Goal: Task Accomplishment & Management: Use online tool/utility

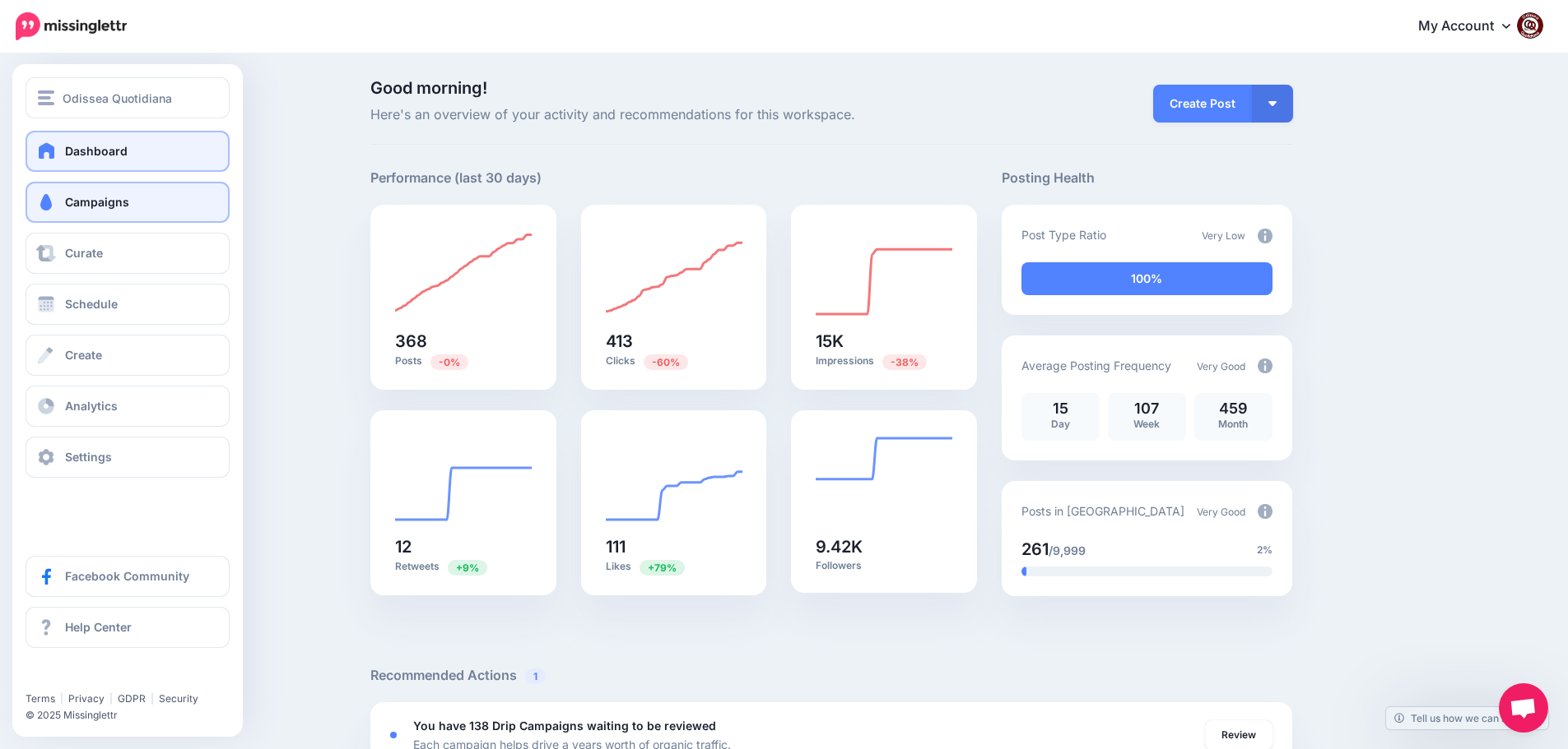
click at [116, 204] on span "Campaigns" at bounding box center [98, 202] width 64 height 14
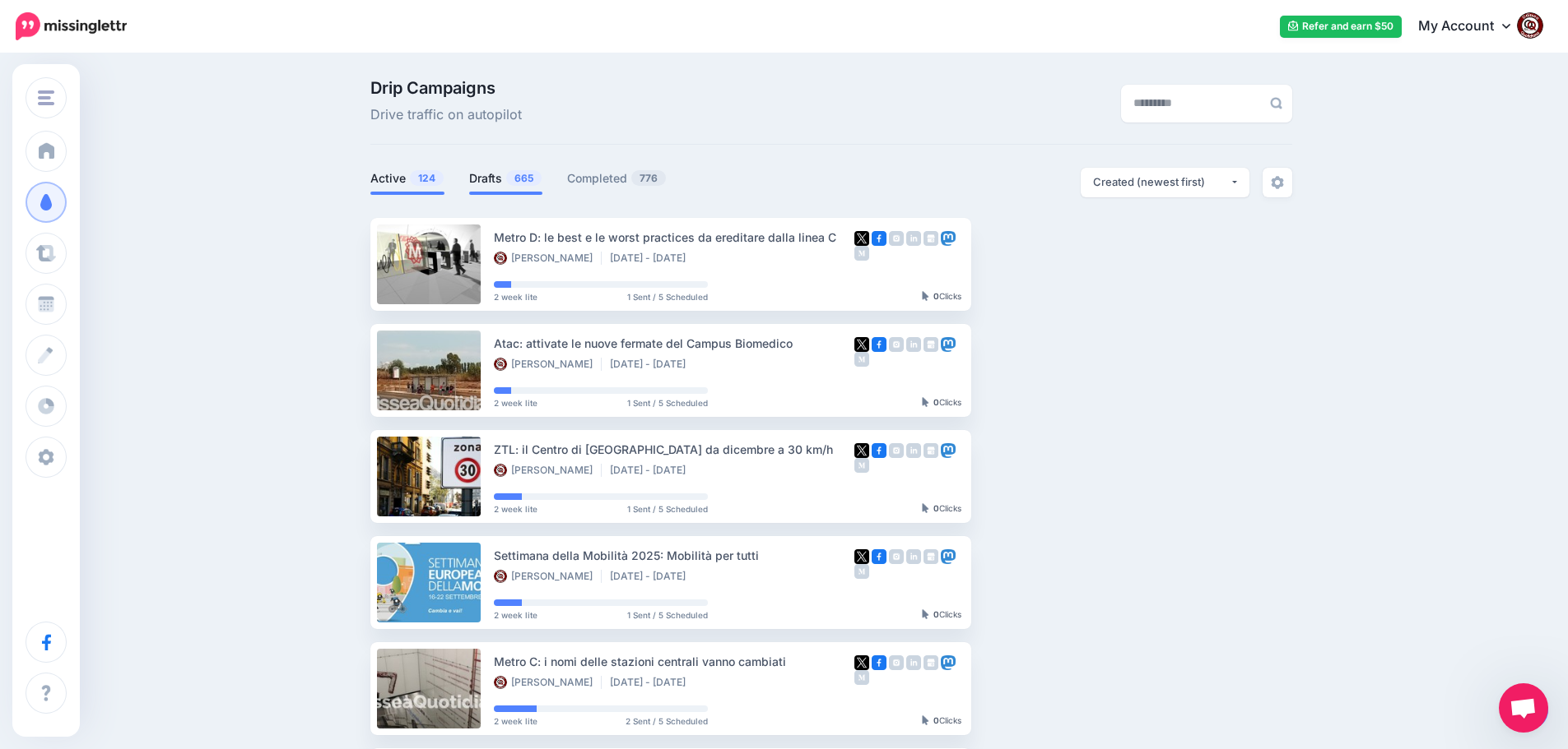
click at [489, 188] on li "Drafts 665" at bounding box center [505, 181] width 73 height 27
click at [512, 172] on link "Drafts 665" at bounding box center [505, 178] width 73 height 20
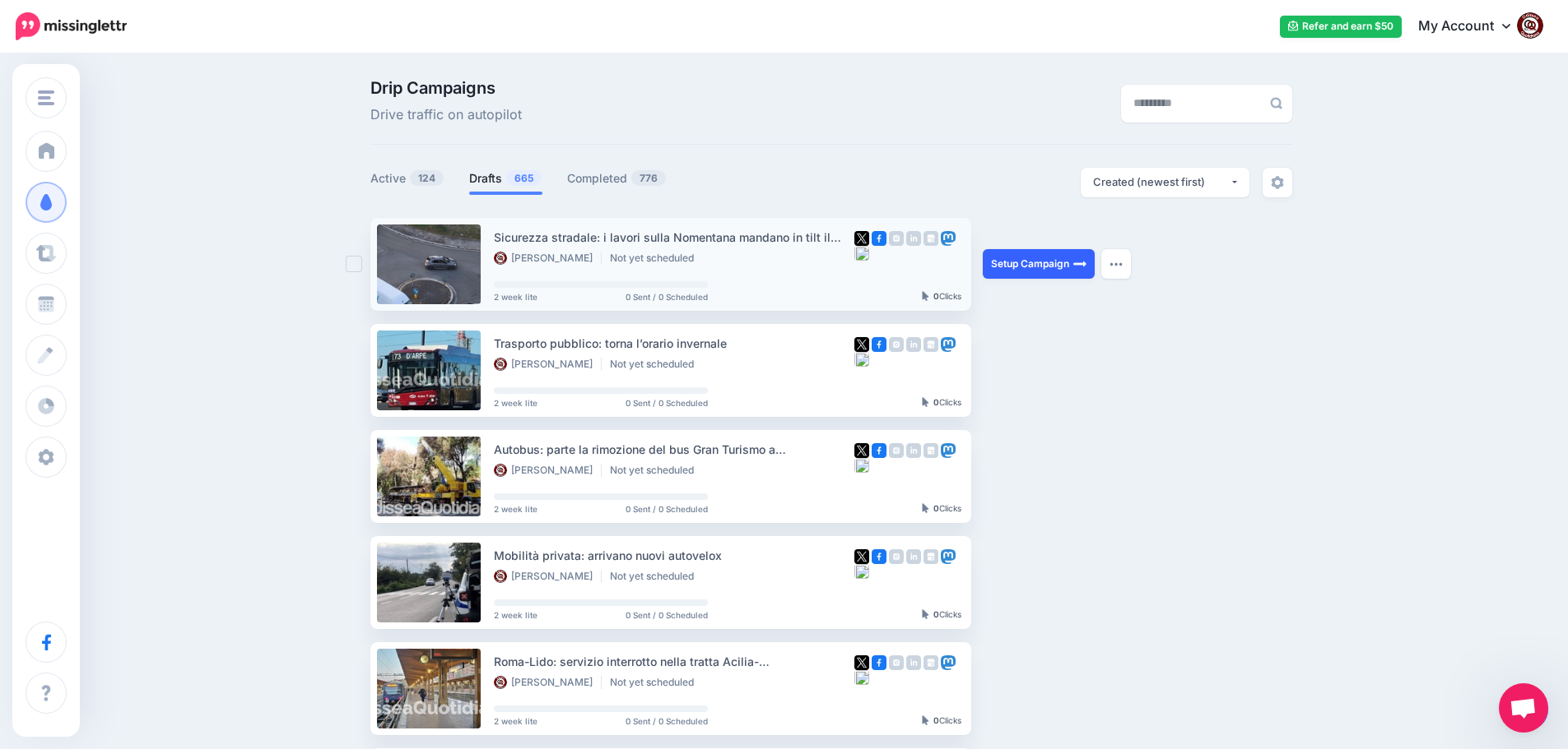
click at [1018, 260] on link "Setup Campaign" at bounding box center [1038, 263] width 112 height 29
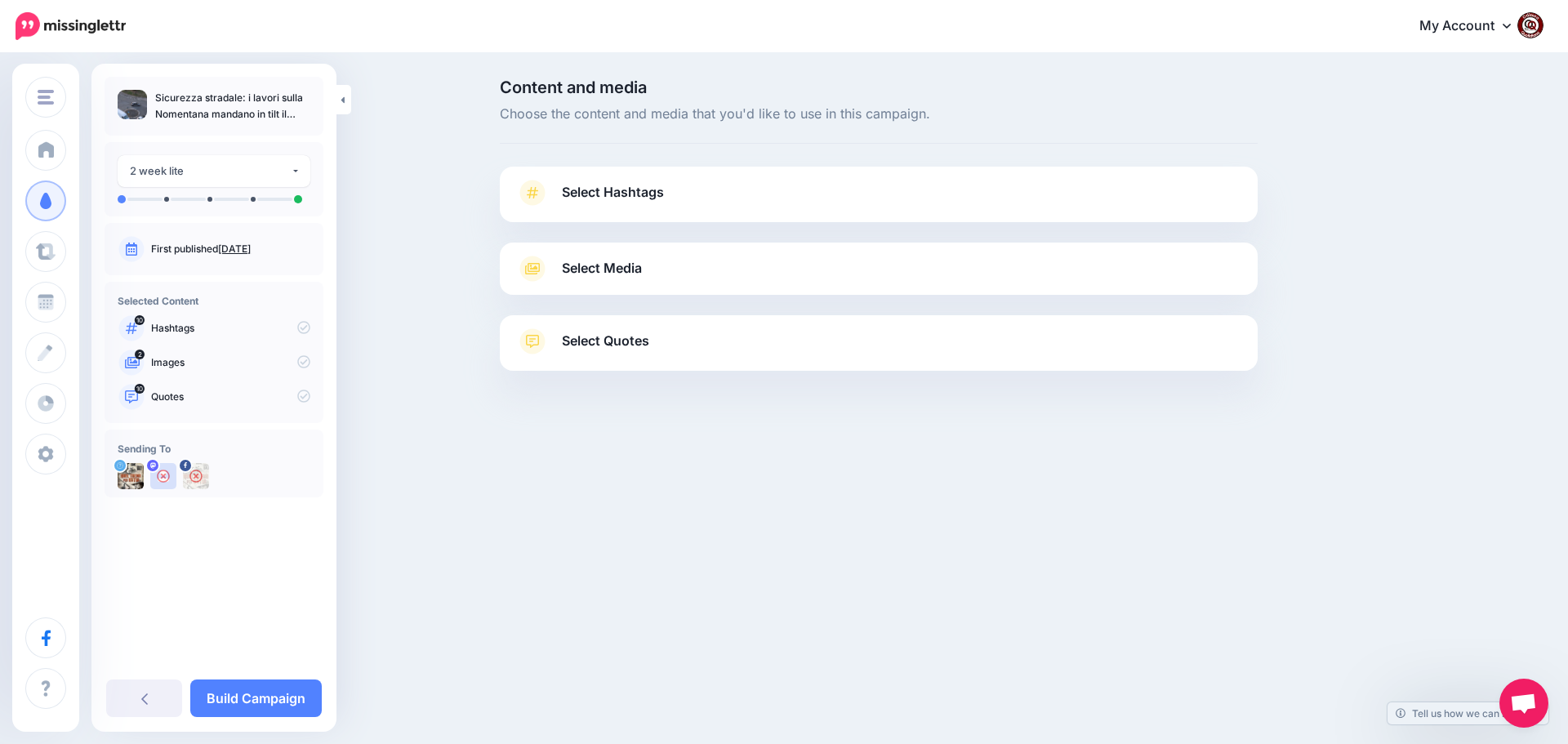
click at [606, 191] on span "Select Hashtags" at bounding box center [613, 192] width 102 height 22
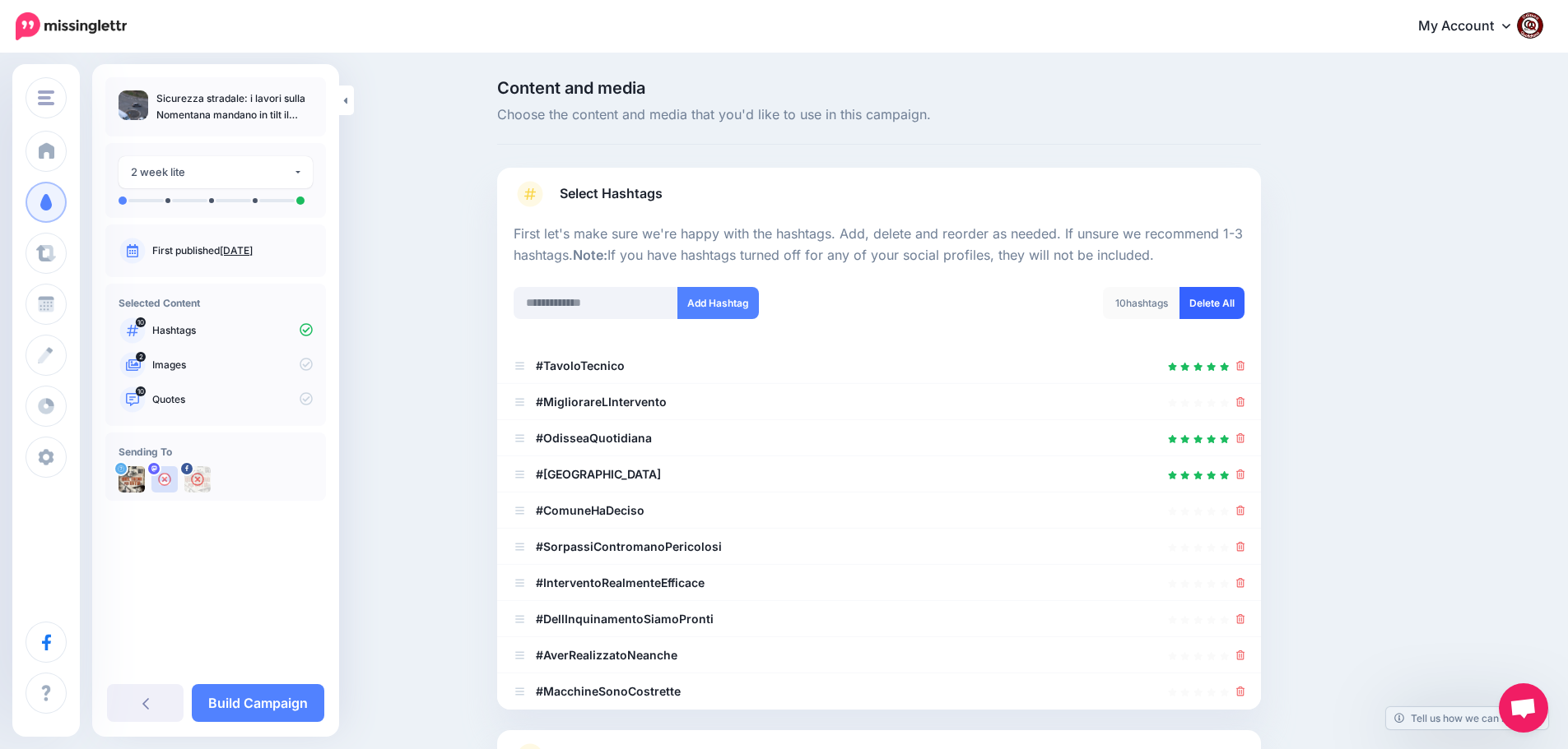
click at [1223, 307] on link "Delete All" at bounding box center [1212, 303] width 65 height 32
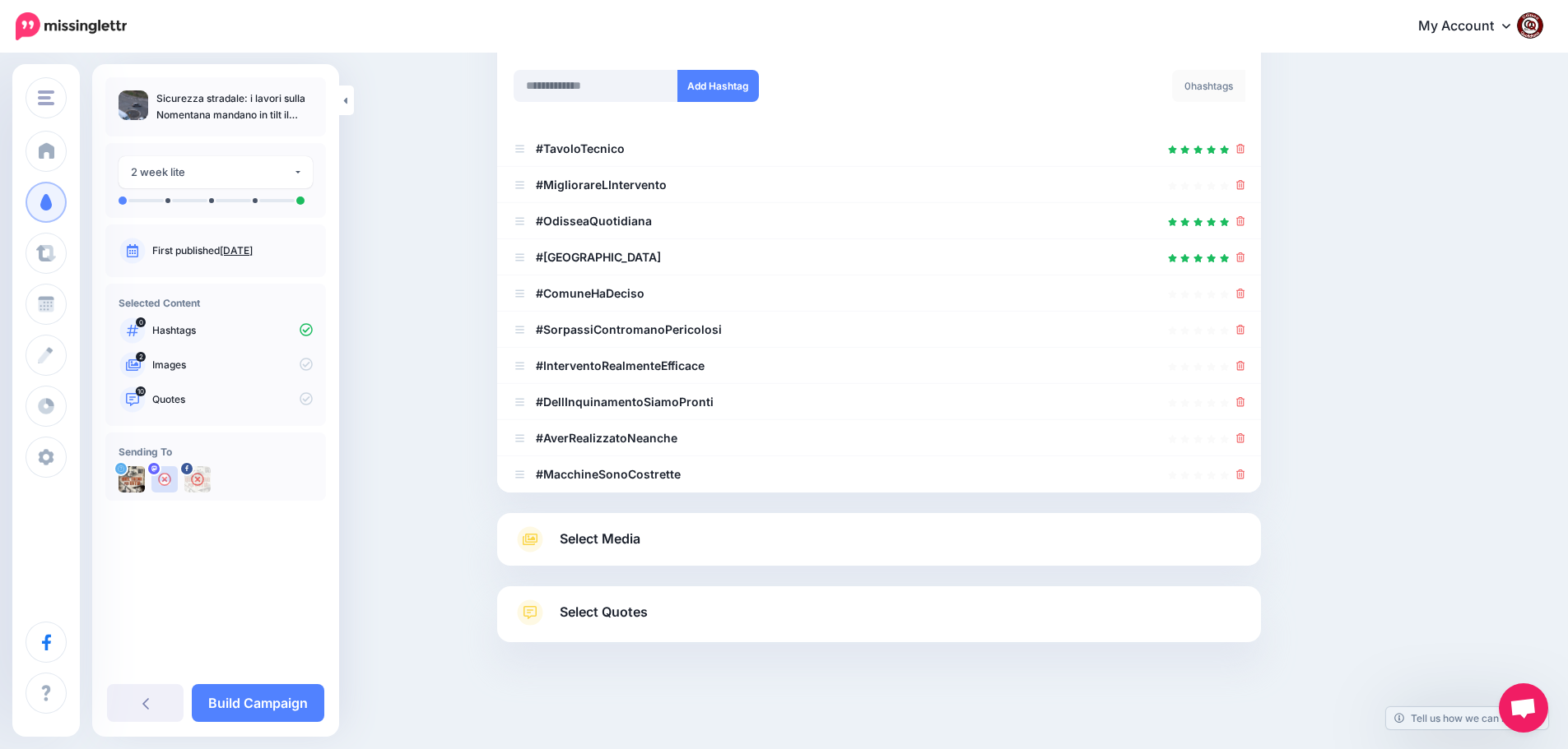
click at [620, 540] on span "Select Media" at bounding box center [600, 539] width 81 height 22
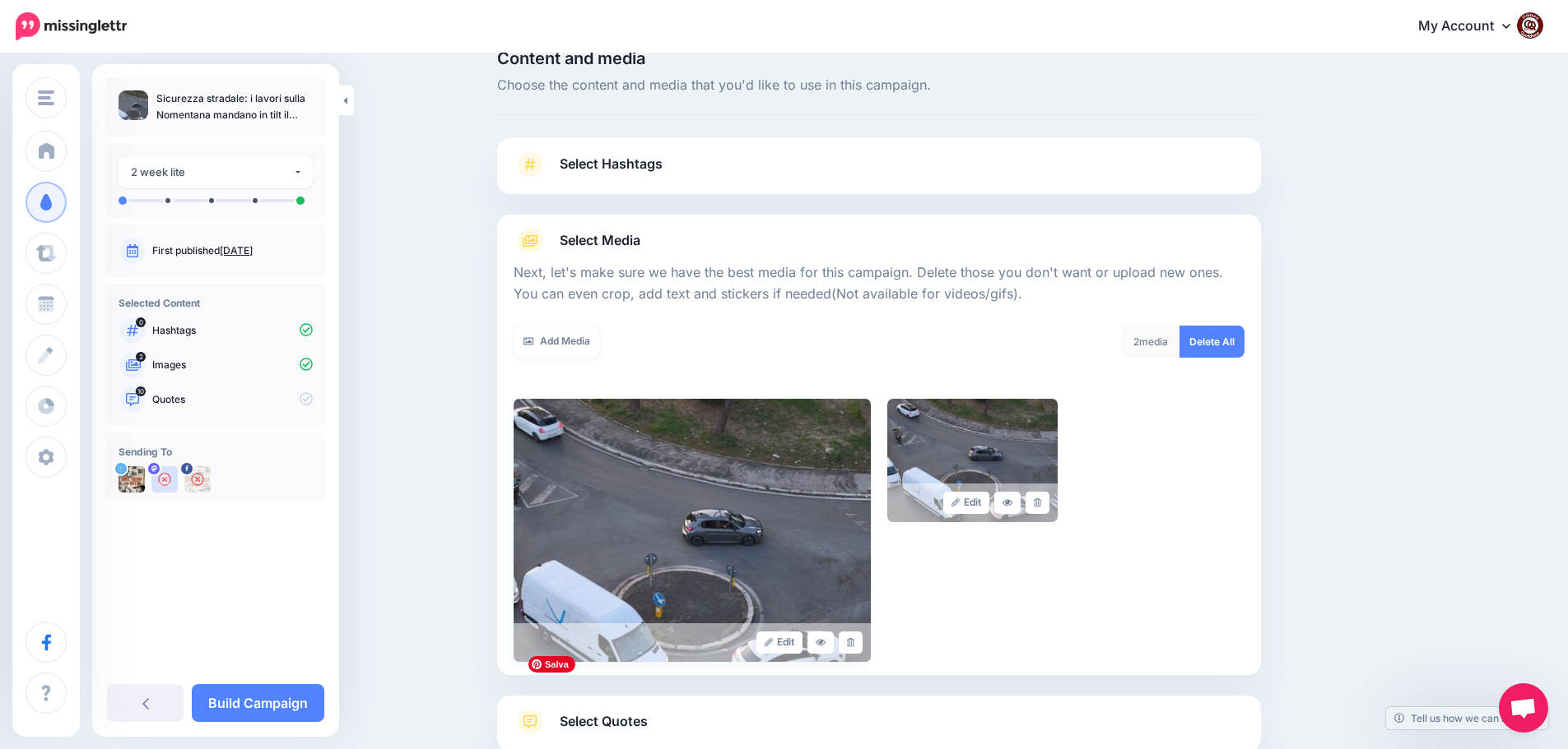
scroll to position [82, 0]
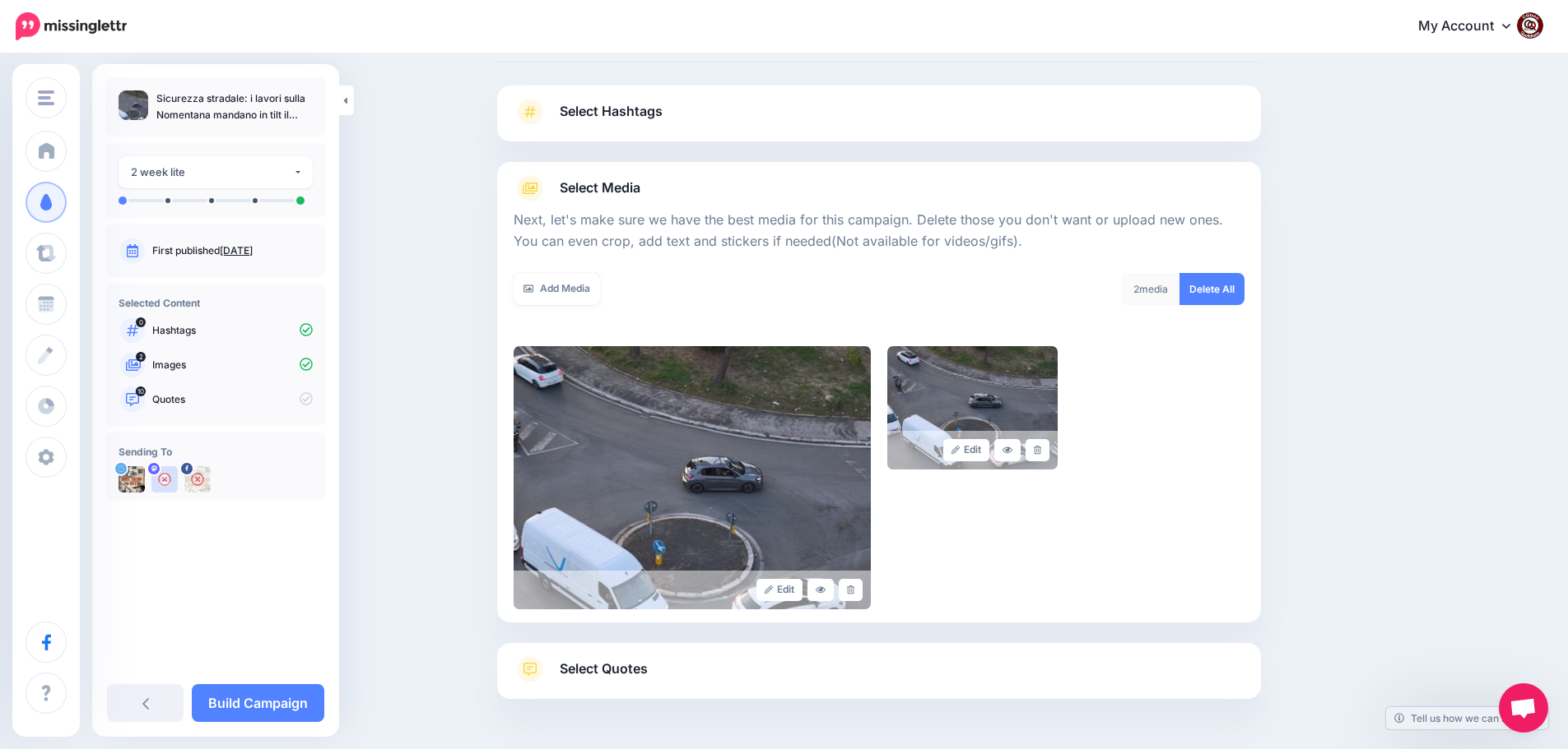
click at [623, 672] on span "Select Quotes" at bounding box center [604, 669] width 88 height 22
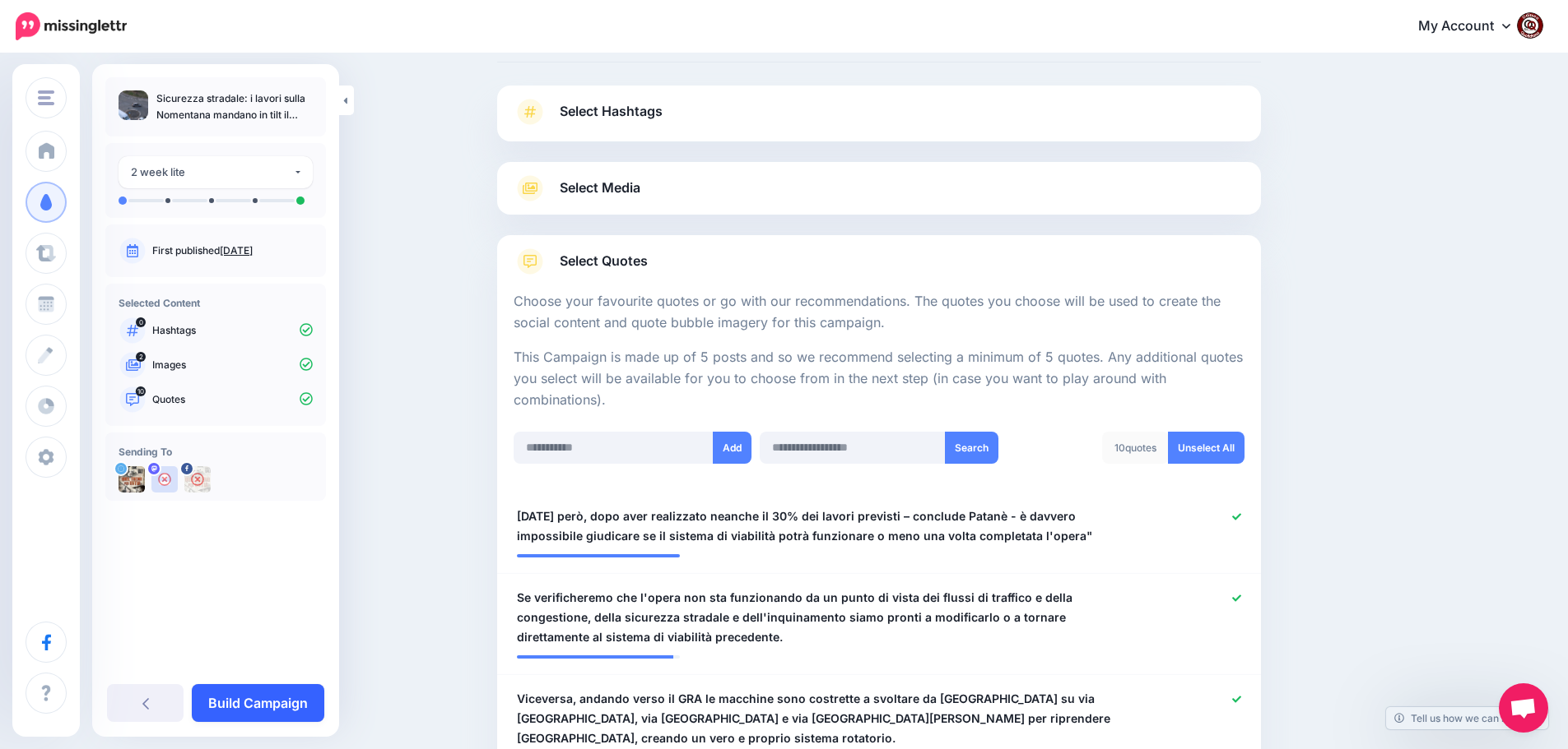
click at [273, 708] on link "Build Campaign" at bounding box center [258, 704] width 133 height 38
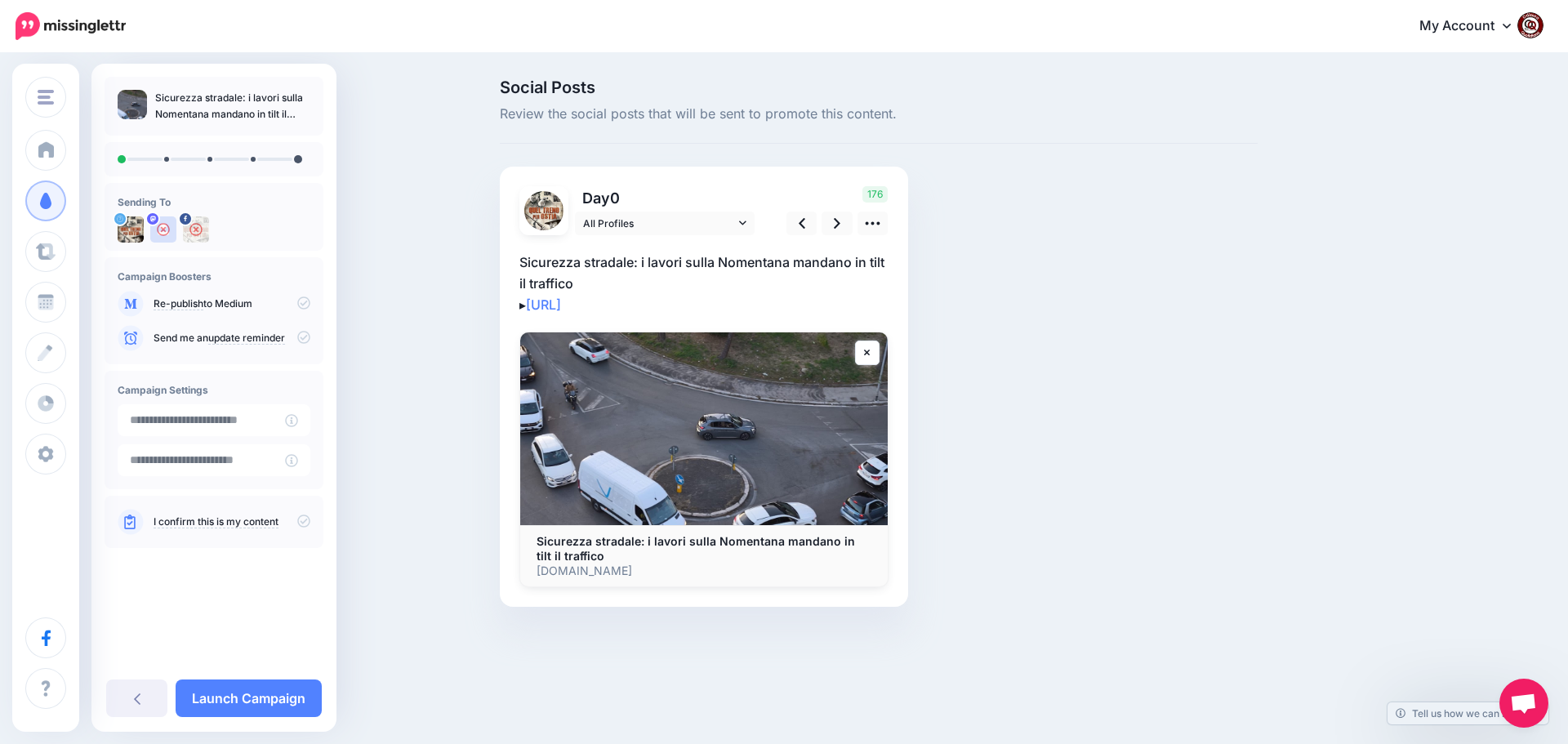
click at [680, 296] on p "Sicurezza stradale: i lavori sulla Nomentana mandano in tilt il traffico ▸ http…" at bounding box center [703, 284] width 369 height 64
drag, startPoint x: 655, startPoint y: 308, endPoint x: 501, endPoint y: 246, distance: 166.0
click at [501, 246] on div "Day 0 All Profiles" at bounding box center [704, 387] width 408 height 440
paste textarea "**********"
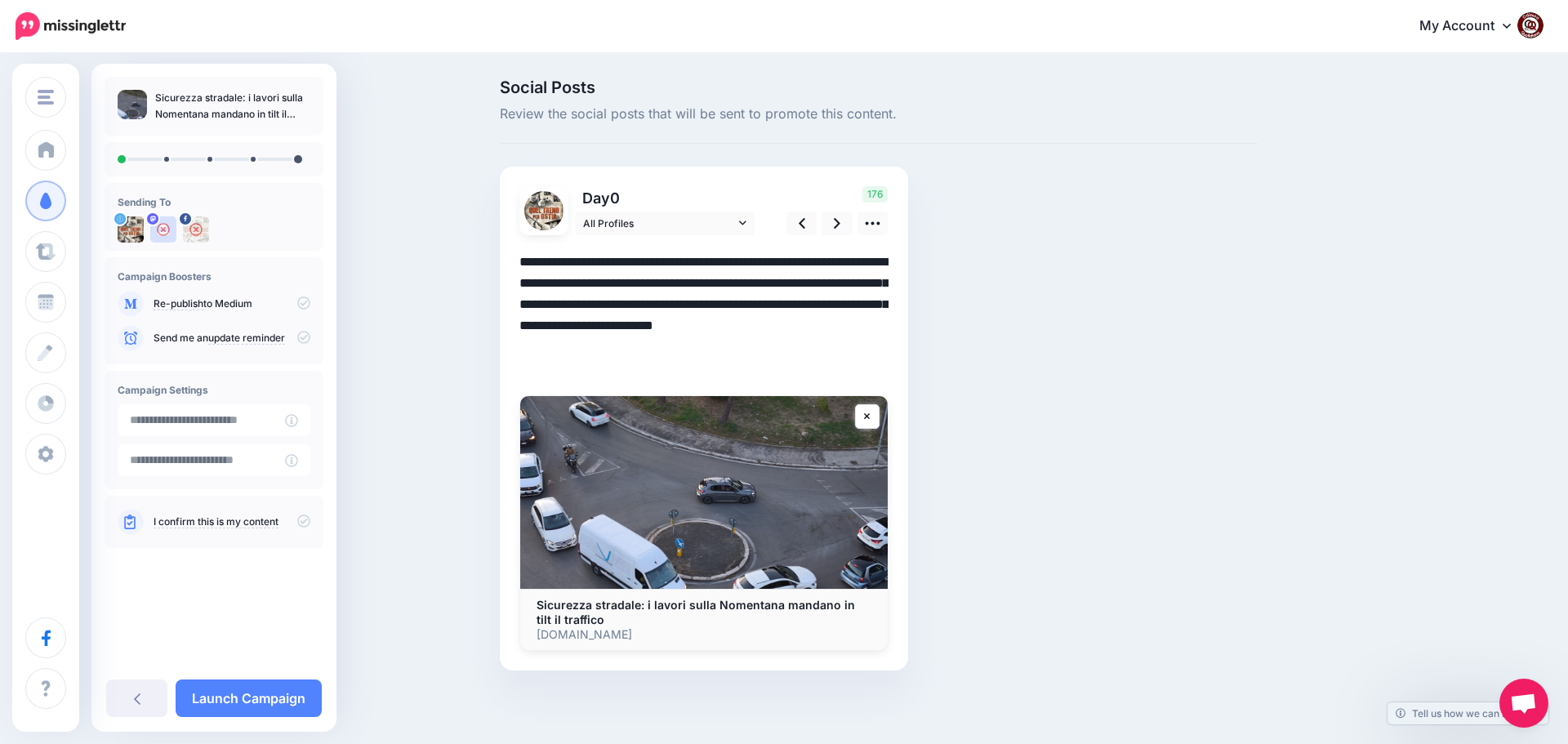
click at [645, 308] on textarea "**********" at bounding box center [703, 316] width 369 height 128
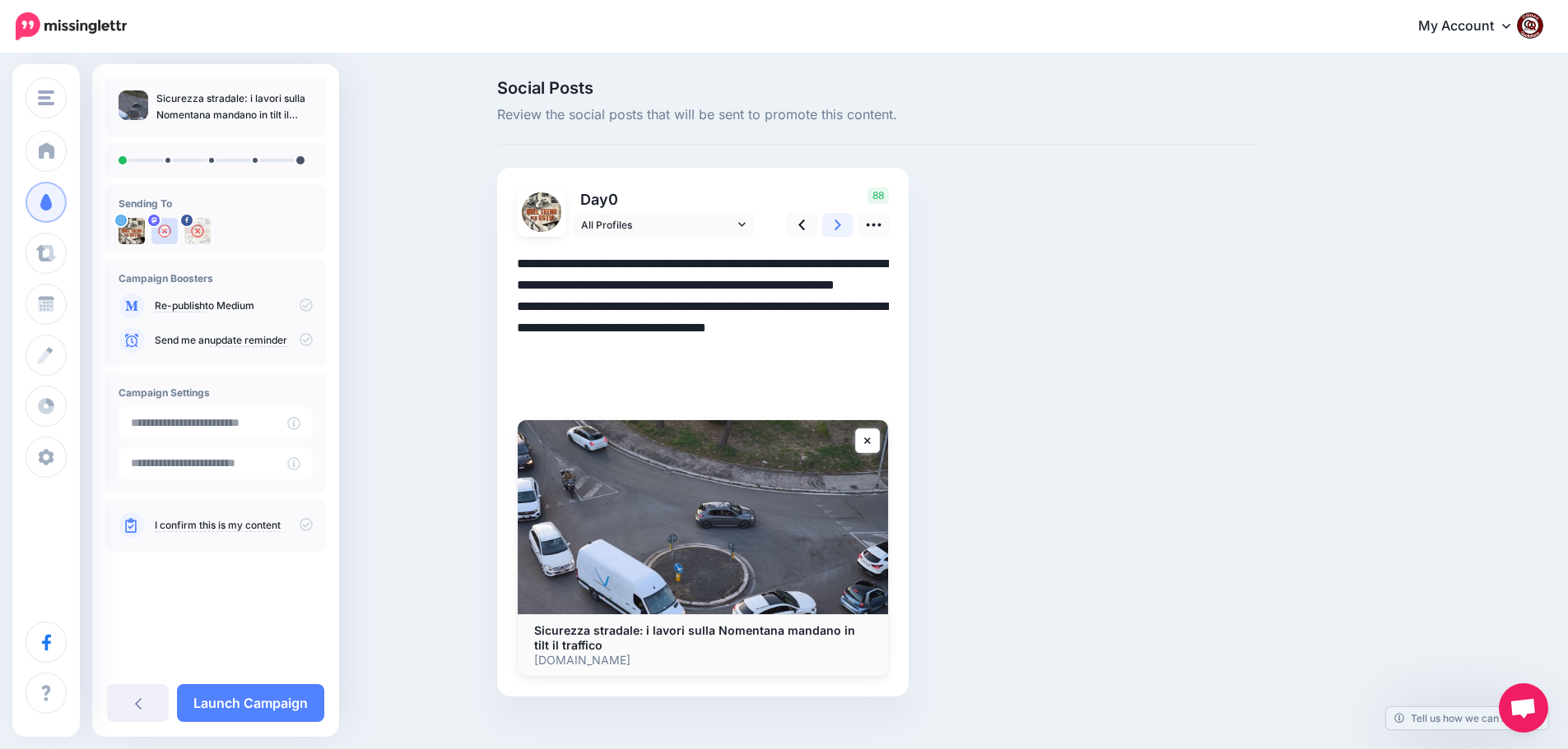
click at [841, 223] on icon at bounding box center [838, 224] width 7 height 17
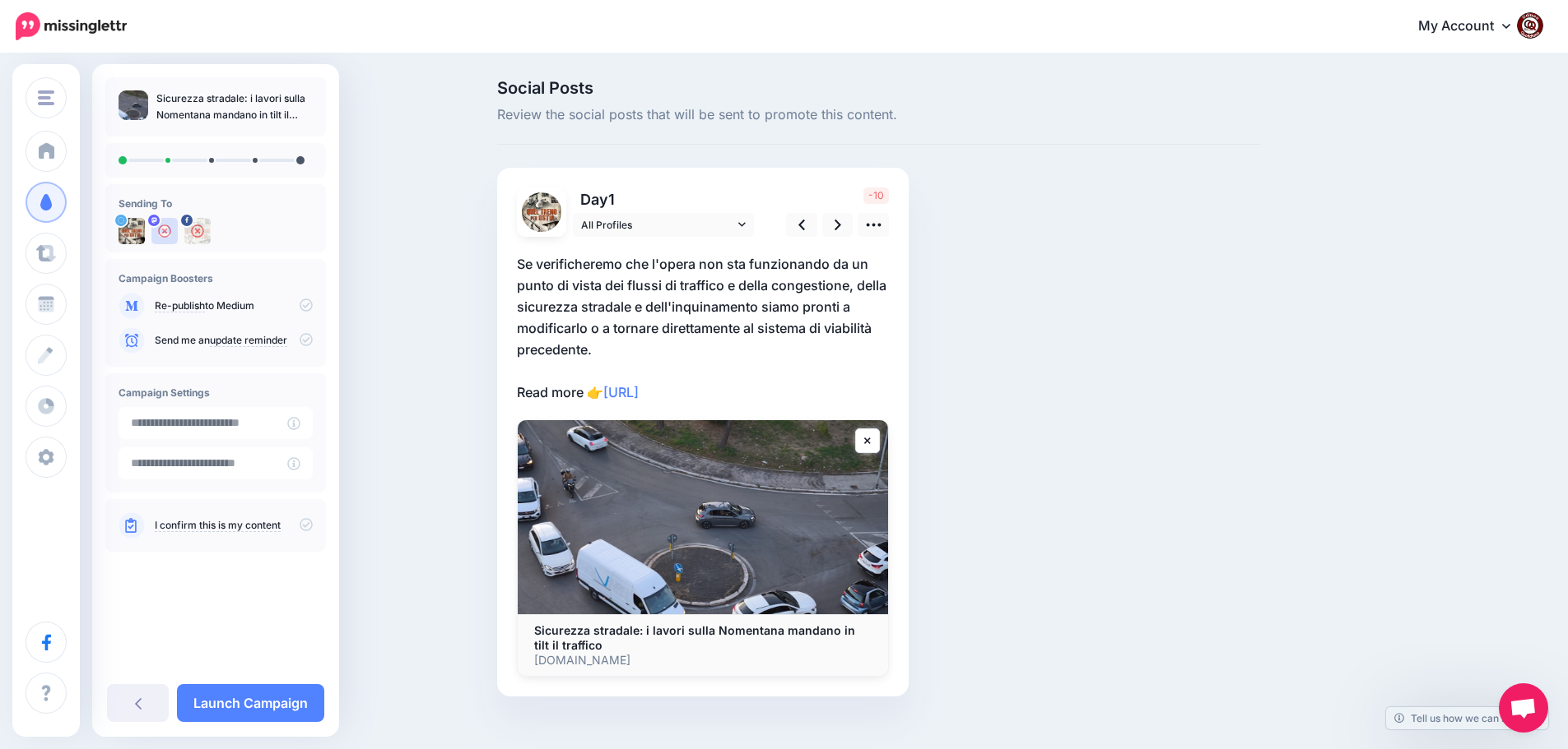
click at [747, 391] on p "Se verificheremo che l'opera non sta funzionando da un punto di vista dei fluss…" at bounding box center [702, 329] width 372 height 150
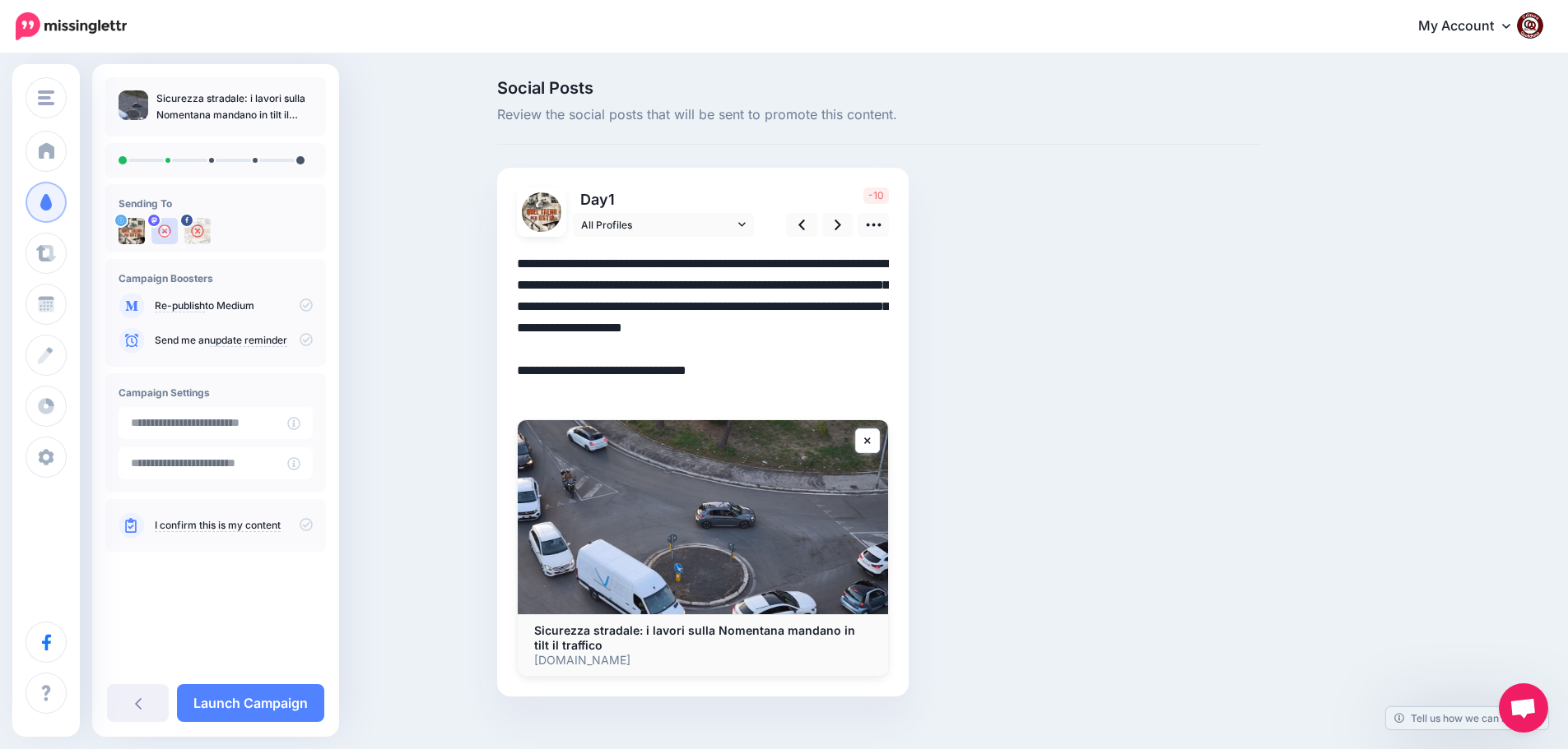
drag, startPoint x: 761, startPoint y: 394, endPoint x: 510, endPoint y: 263, distance: 283.1
click at [510, 263] on div "Day 1 All Profiles" at bounding box center [703, 432] width 411 height 529
paste textarea "*"
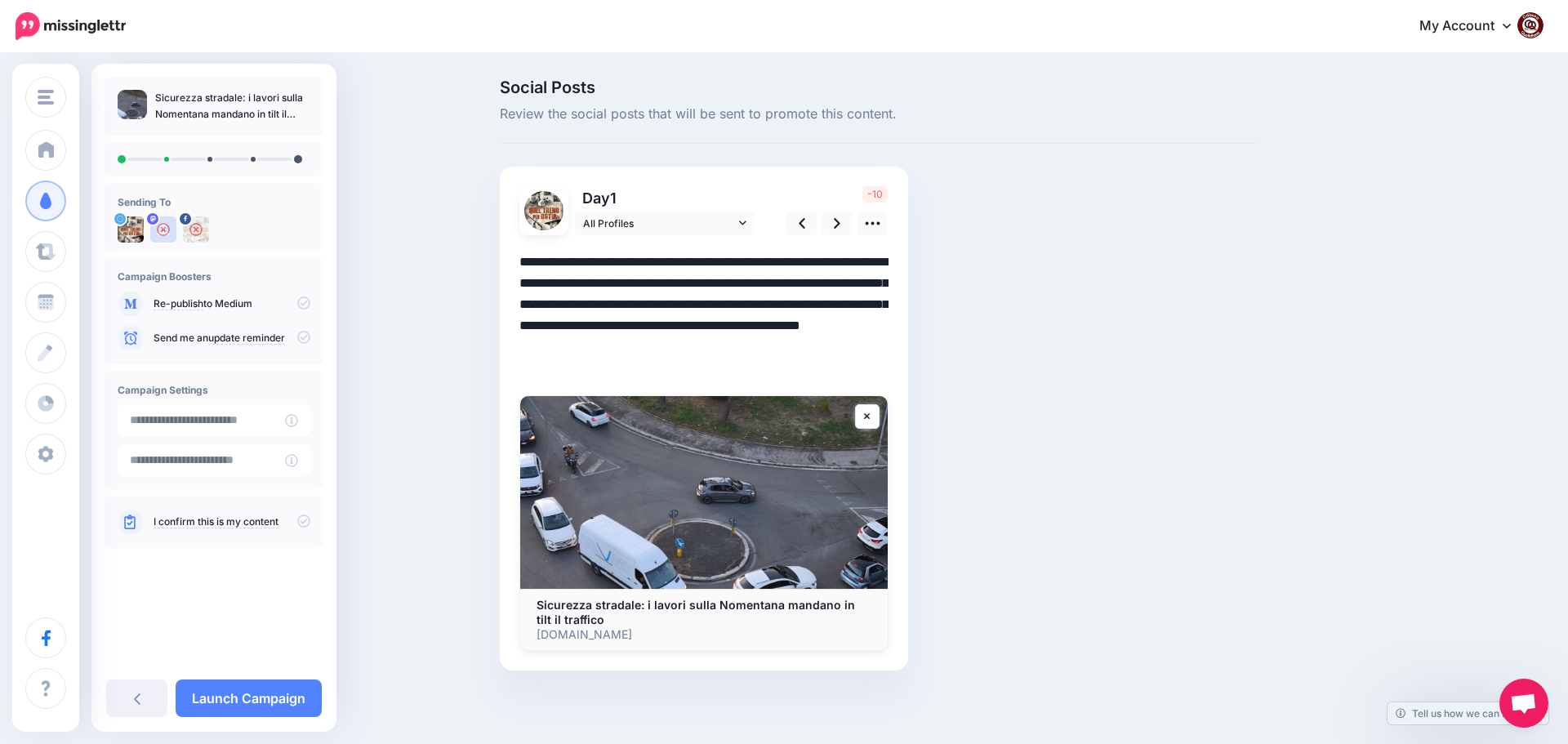
click at [855, 302] on textarea "**********" at bounding box center [703, 316] width 369 height 128
click at [838, 214] on icon at bounding box center [837, 223] width 7 height 17
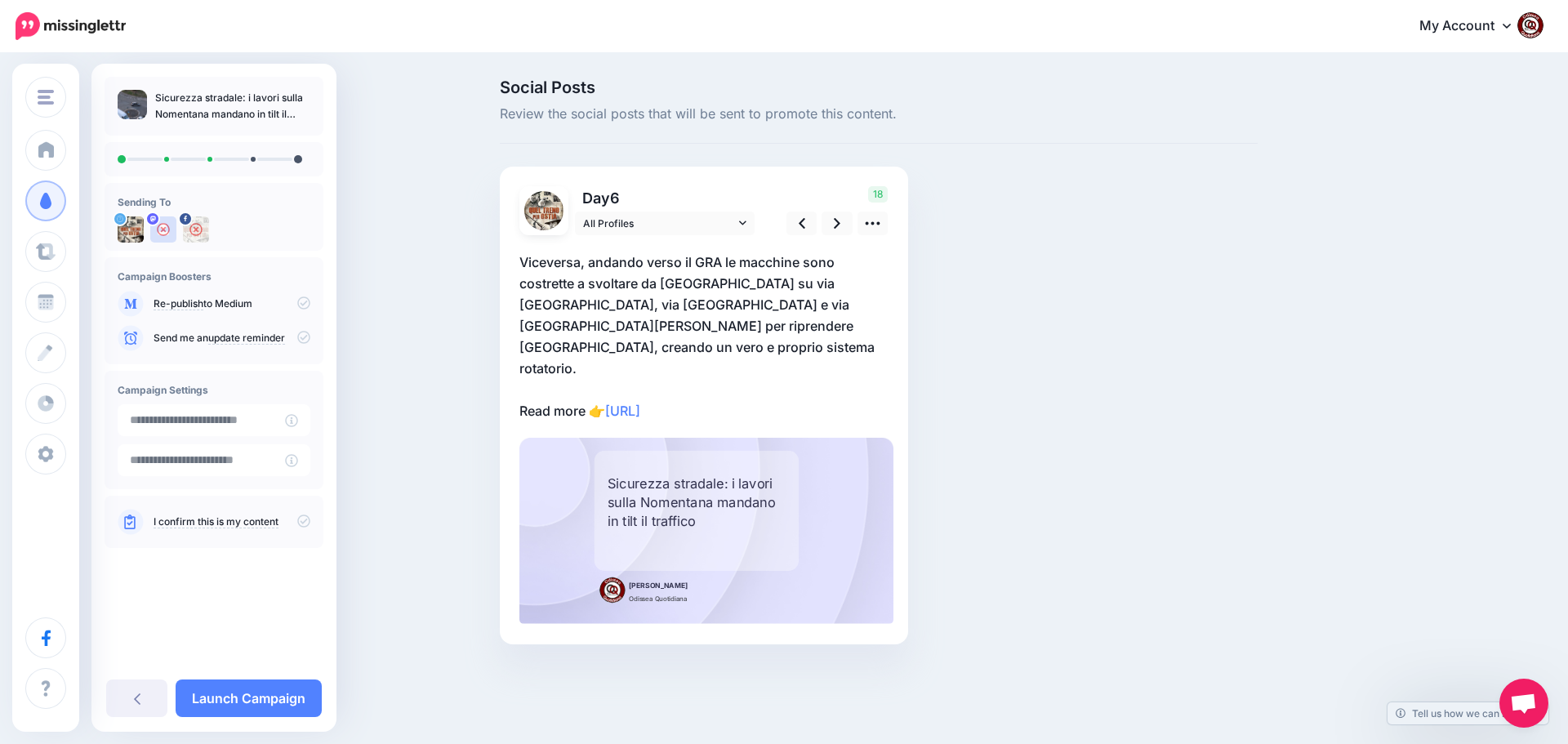
click at [760, 371] on p "Viceversa, andando verso il GRA le macchine sono costrette a svoltare da via No…" at bounding box center [703, 337] width 369 height 170
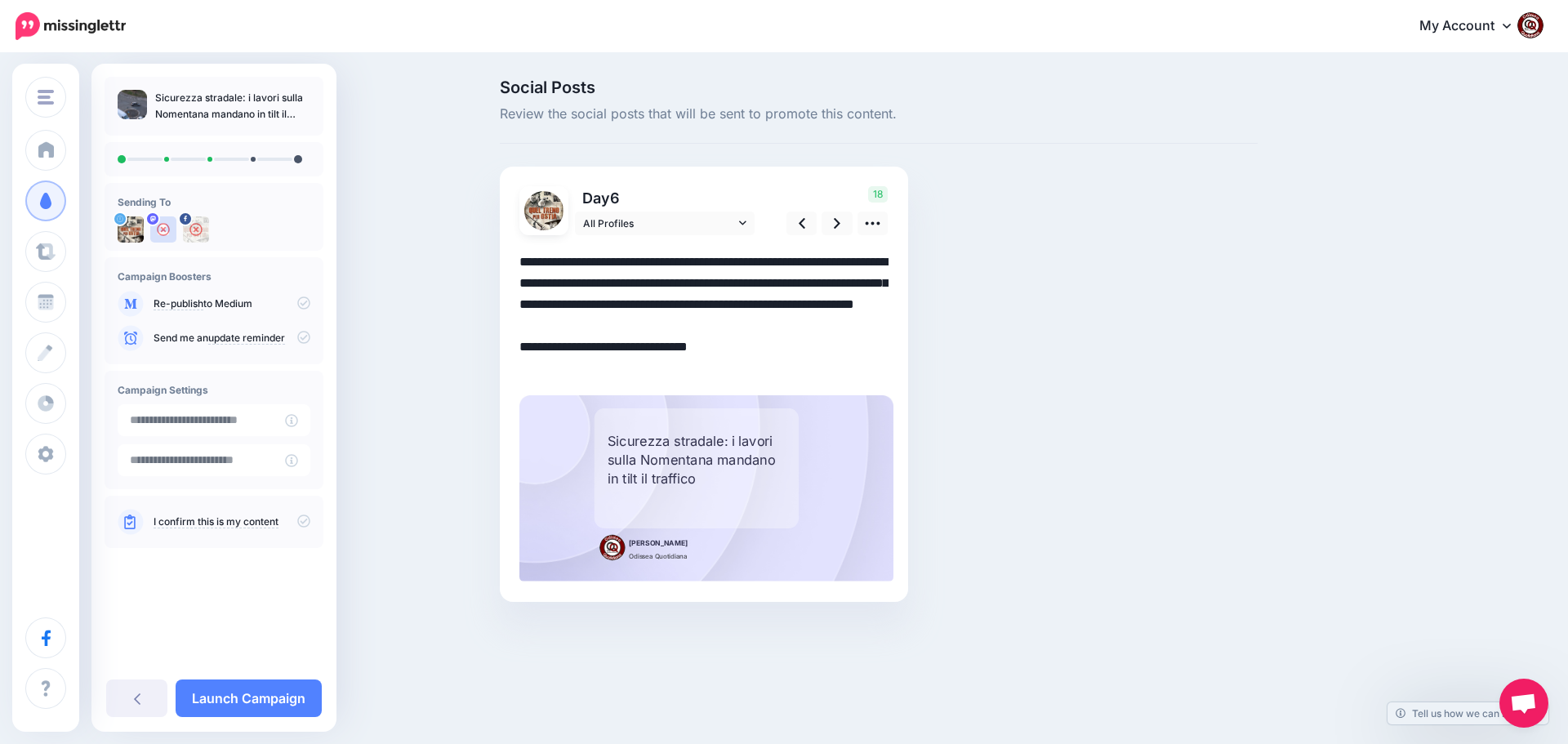
drag, startPoint x: 750, startPoint y: 371, endPoint x: 492, endPoint y: 257, distance: 282.1
click at [492, 257] on div "Social Posts Review the social posts that will be sent to promote this content.…" at bounding box center [879, 365] width 782 height 572
paste textarea "******"
click at [656, 303] on textarea "**********" at bounding box center [703, 316] width 369 height 128
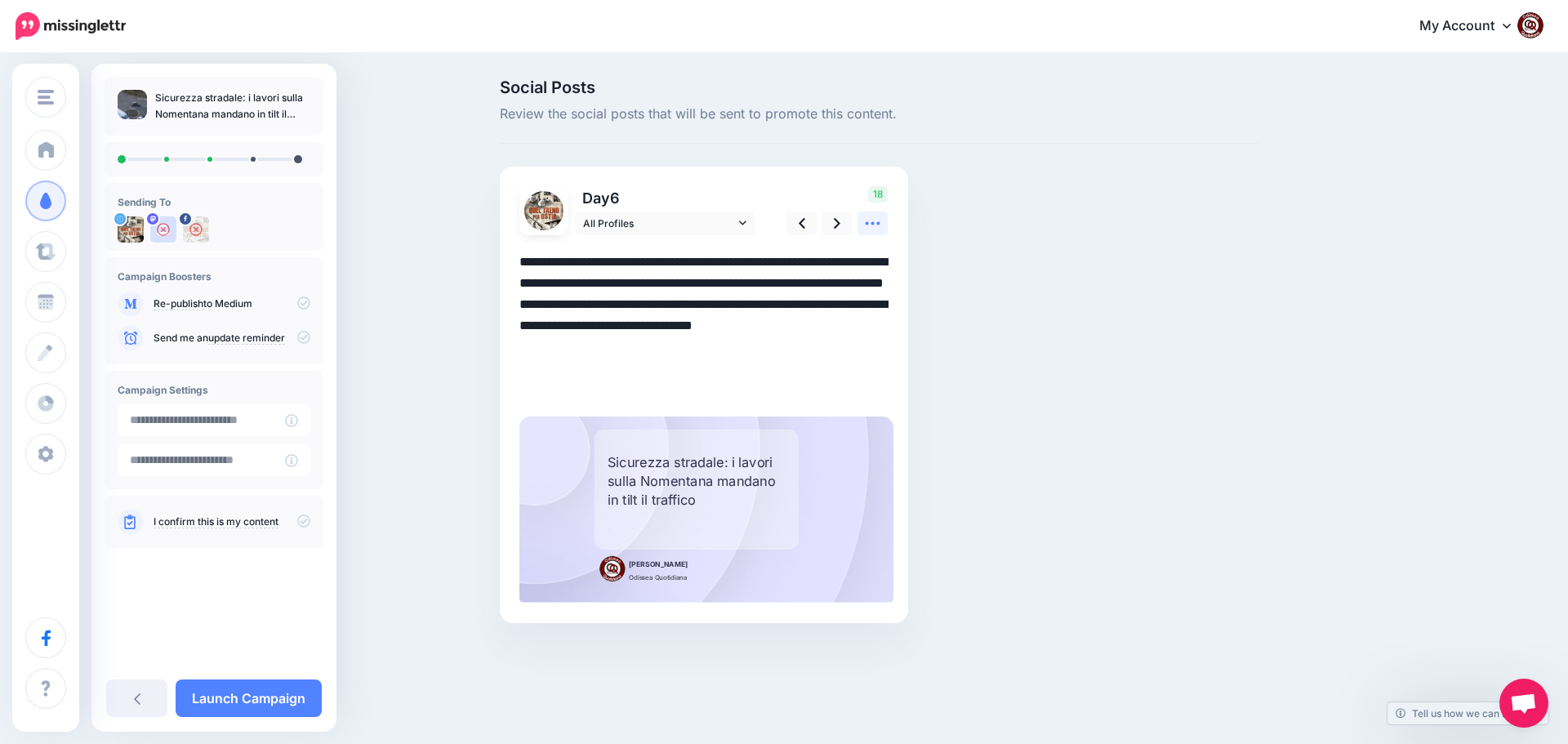
click at [874, 219] on icon at bounding box center [872, 223] width 17 height 17
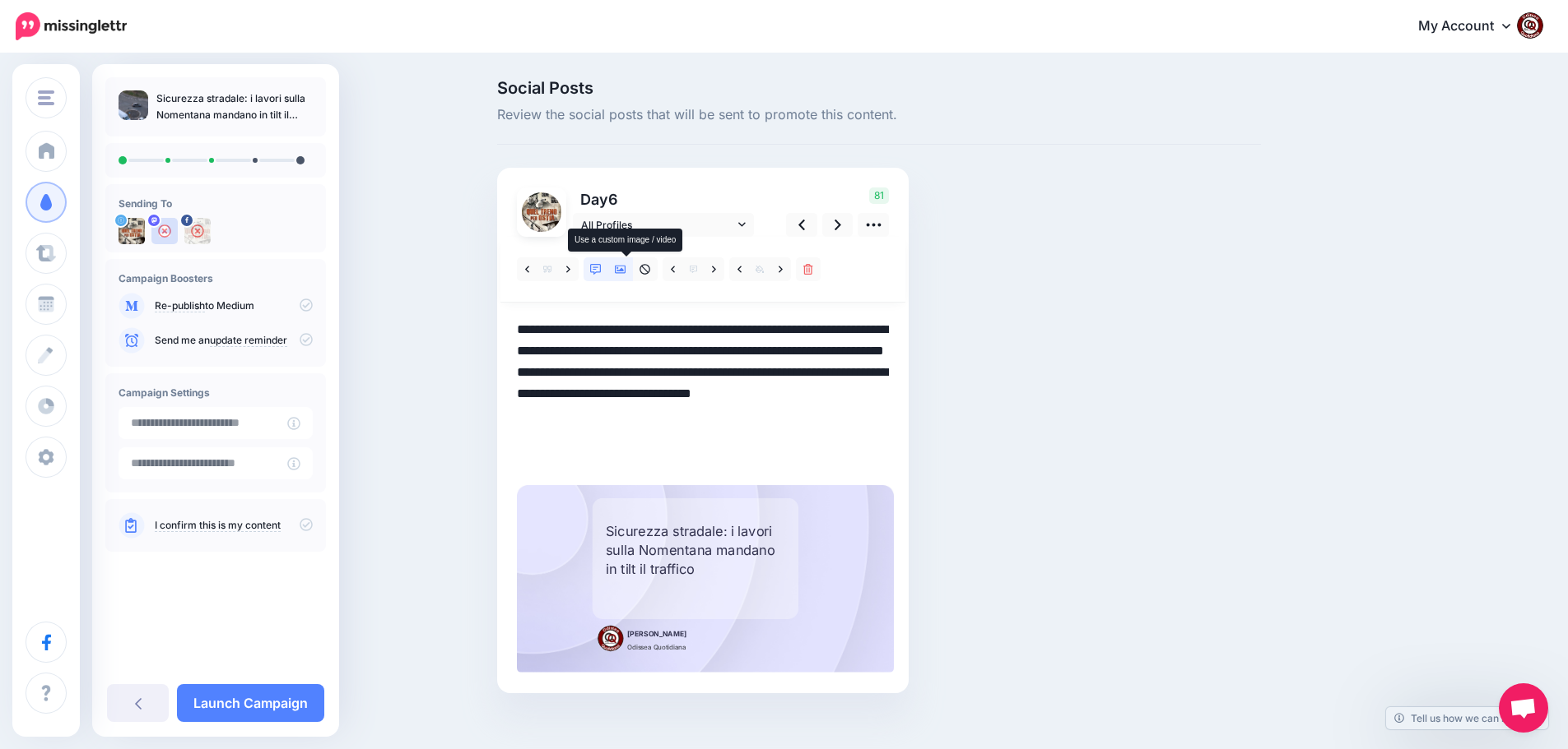
click at [626, 265] on icon at bounding box center [621, 270] width 11 height 11
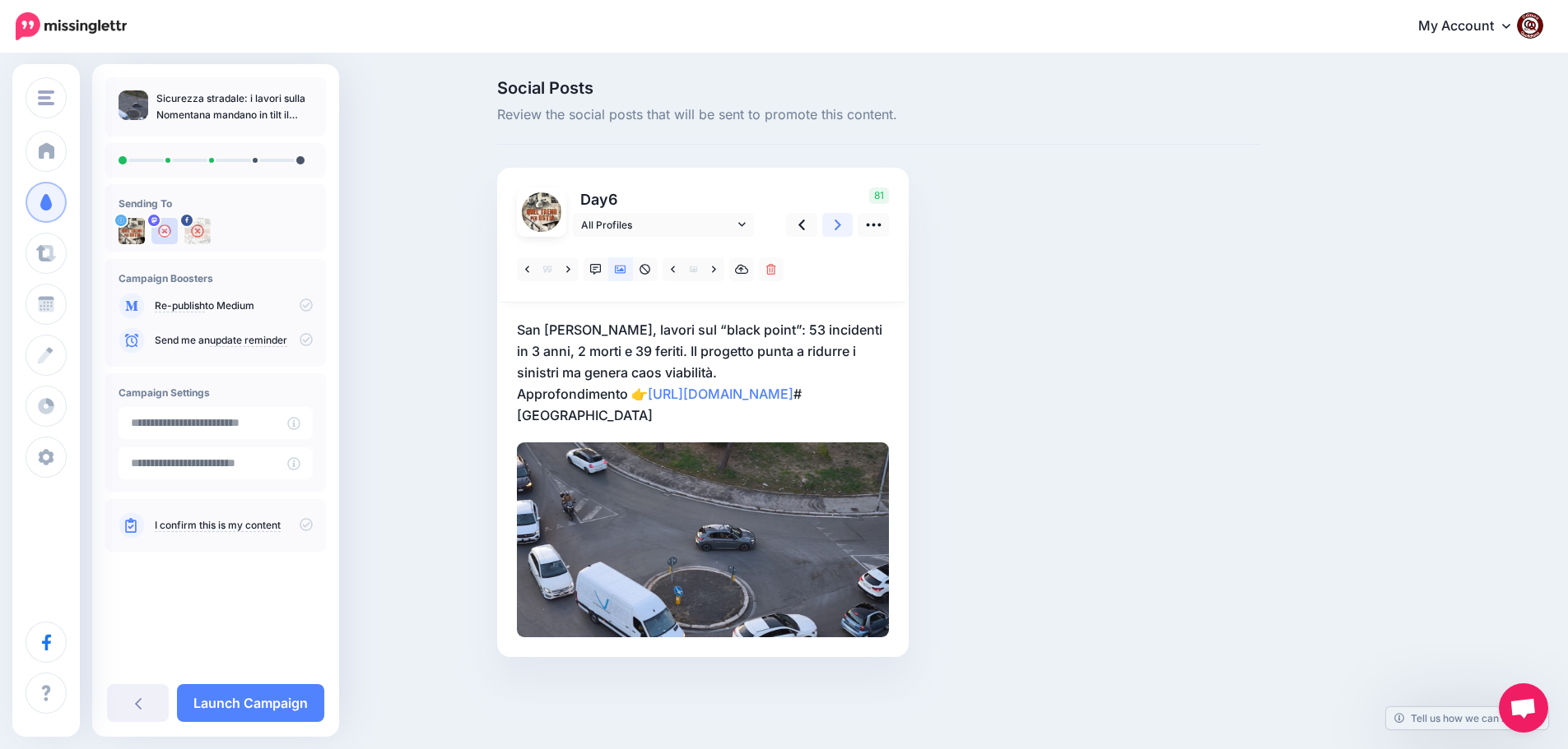
click at [841, 220] on icon at bounding box center [838, 224] width 7 height 17
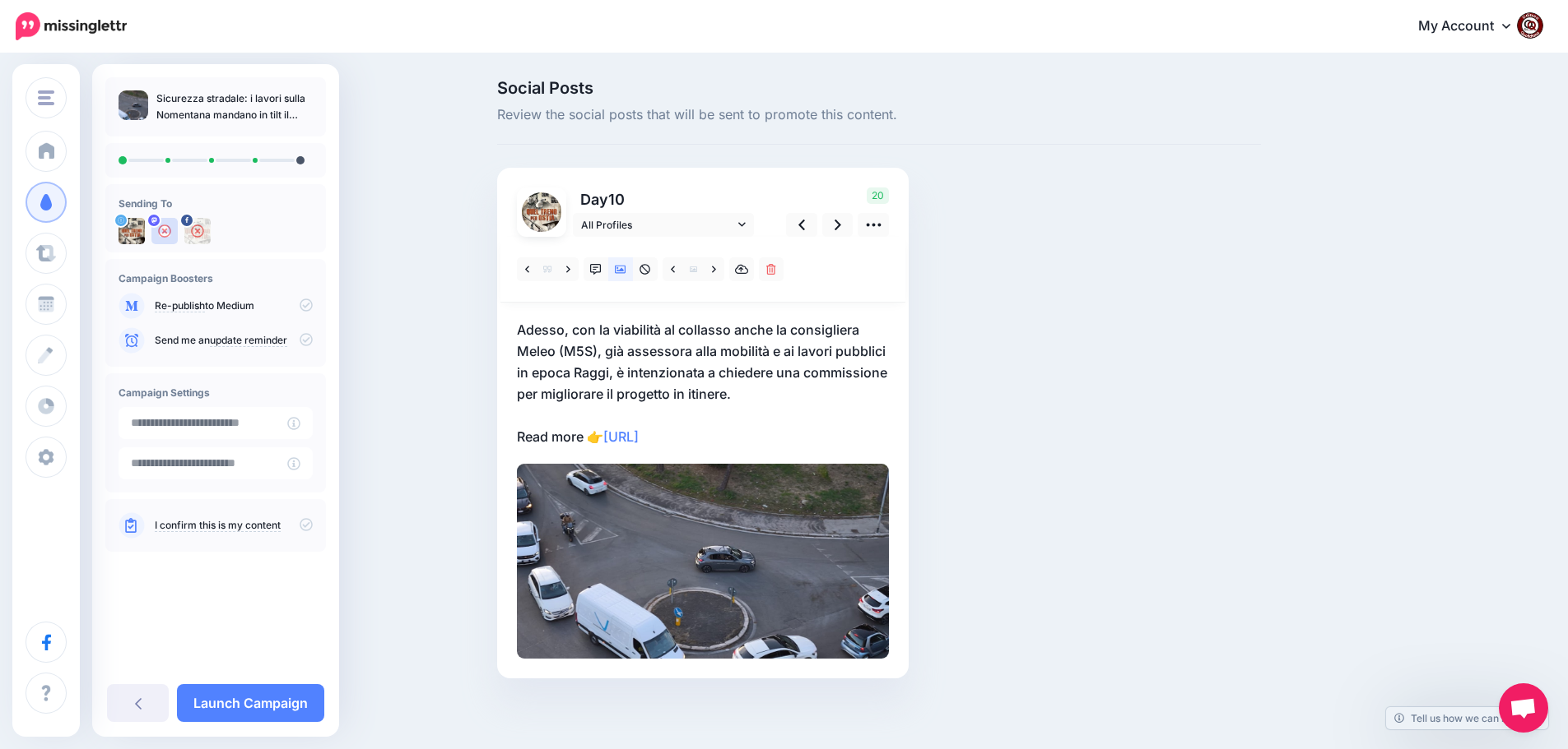
click at [760, 437] on p "Adesso, con la viabilità al collasso anche la consigliera Meleo (M5S), già asse…" at bounding box center [702, 383] width 372 height 129
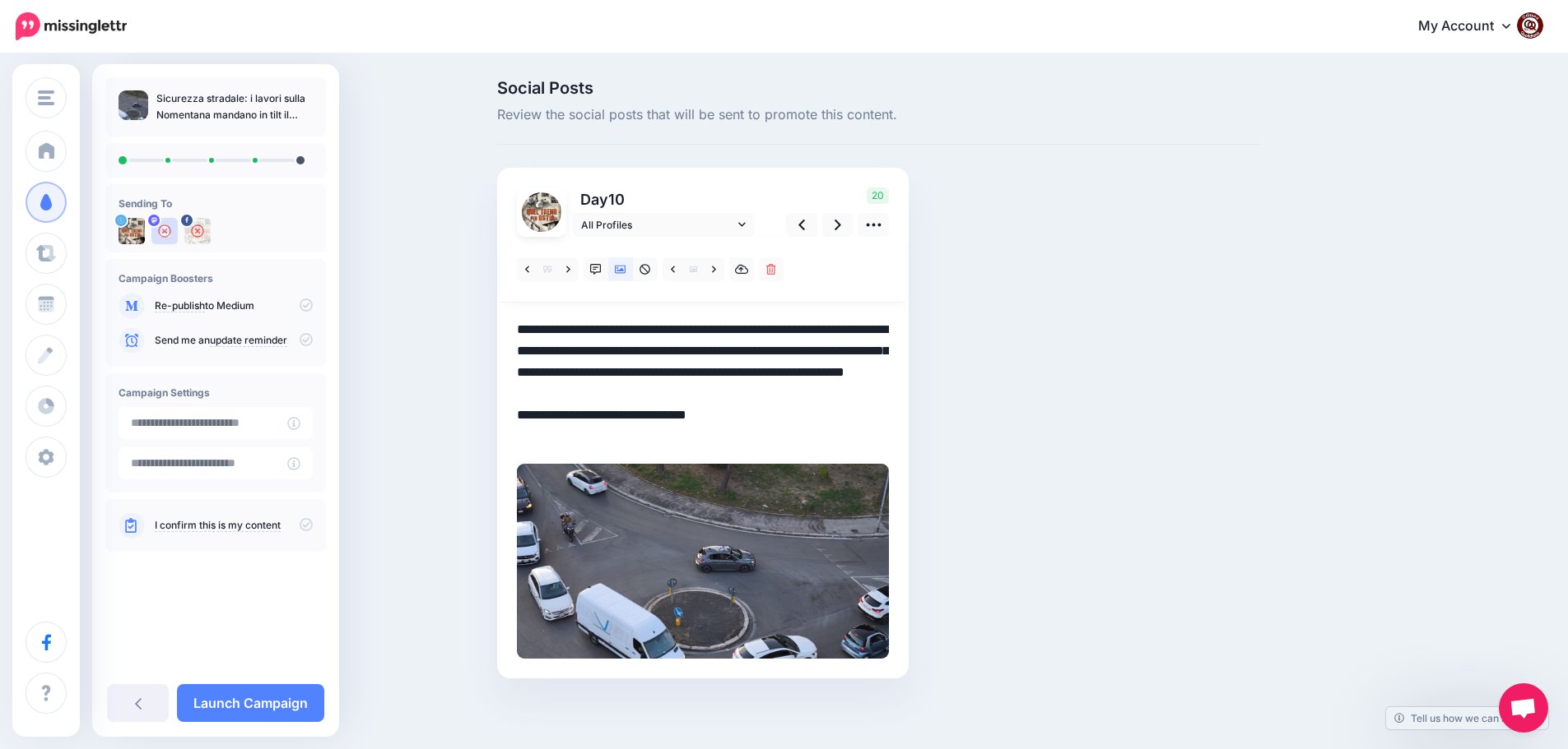
drag, startPoint x: 742, startPoint y: 438, endPoint x: 495, endPoint y: 329, distance: 270.0
click at [495, 329] on div "Social Posts Review the social posts that will be sent to promote this content.…" at bounding box center [879, 403] width 788 height 648
paste textarea
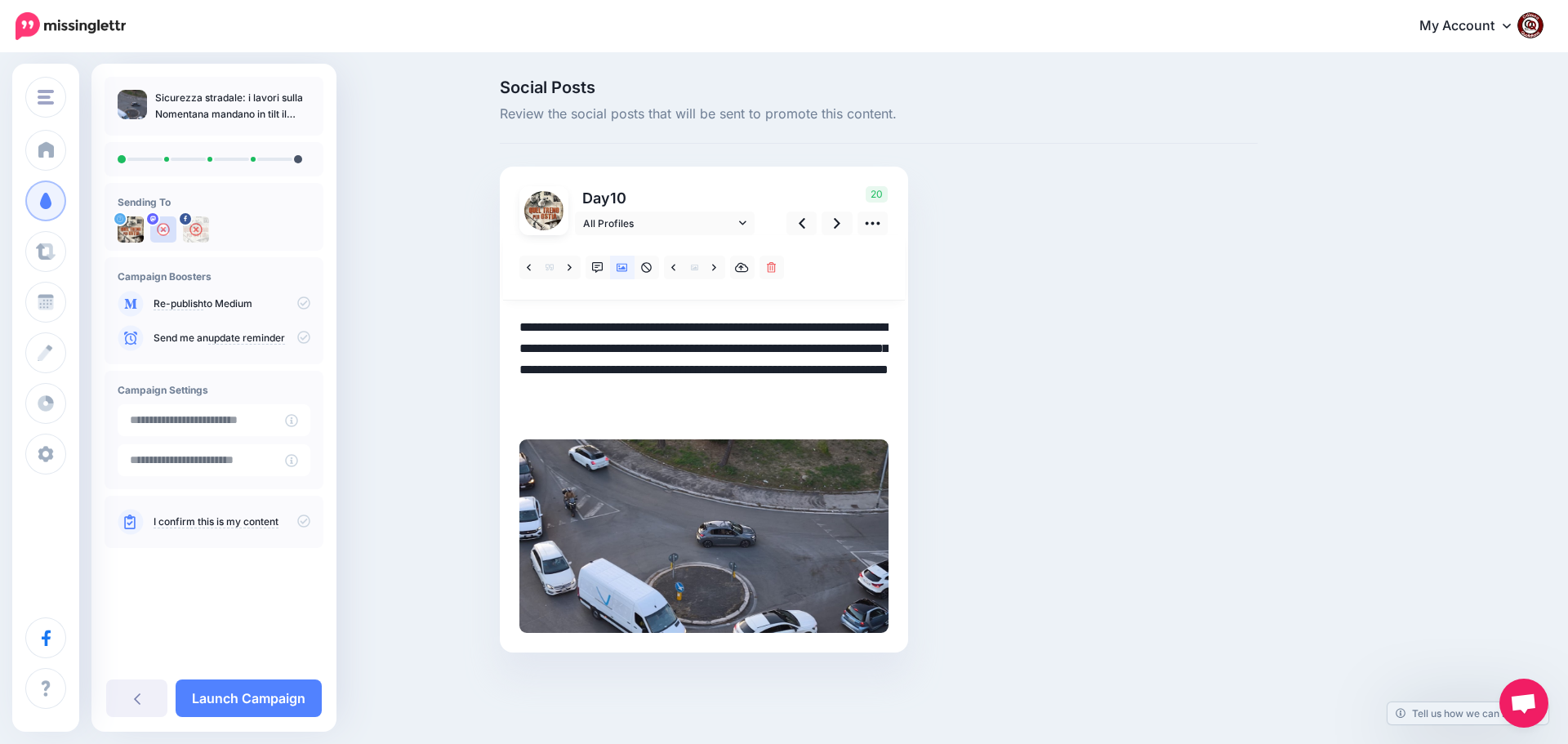
click at [877, 350] on textarea "**********" at bounding box center [703, 370] width 369 height 106
click at [838, 225] on icon at bounding box center [837, 223] width 7 height 10
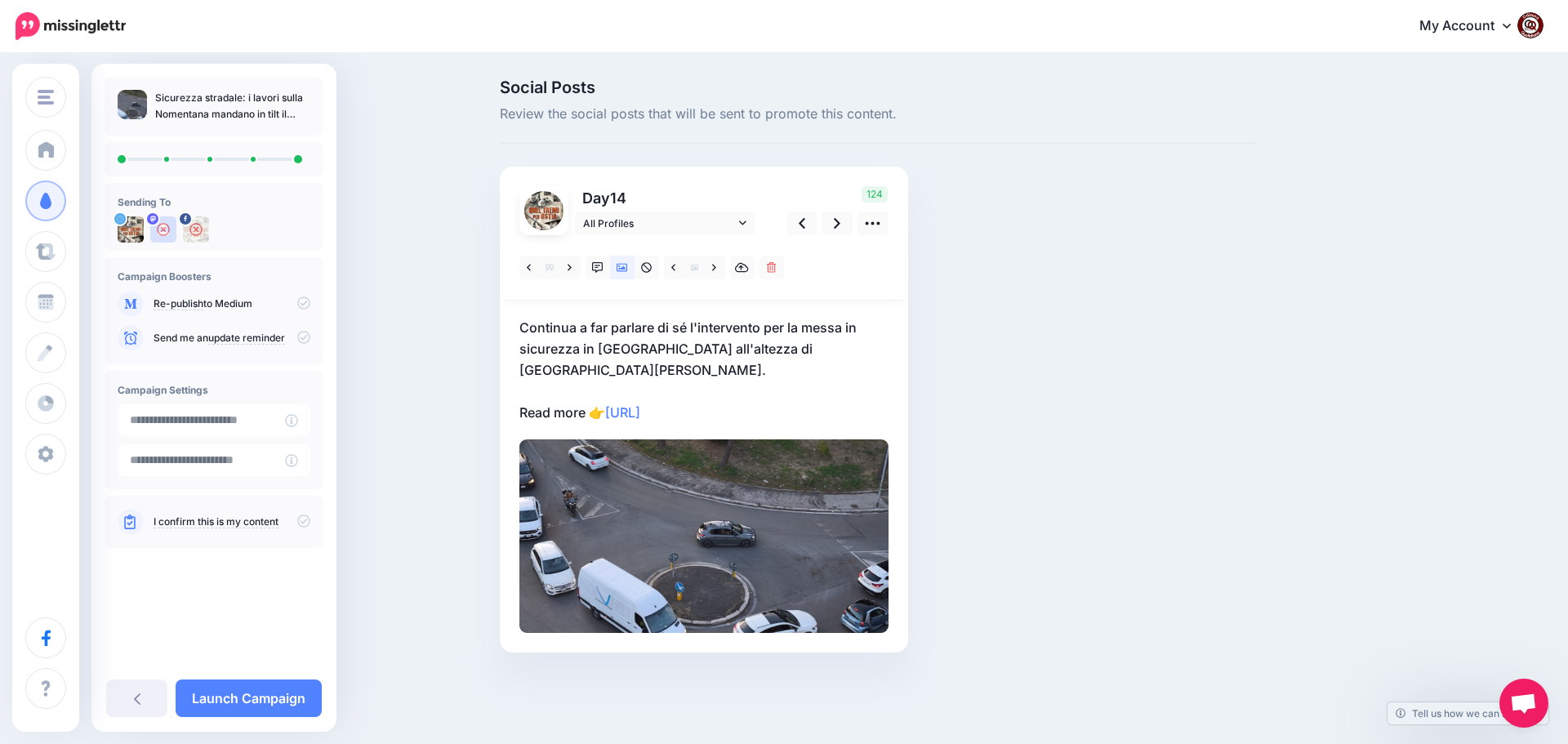
click at [748, 384] on p "Continua a far parlare di sé l'intervento per la messa in sicurezza in via Nome…" at bounding box center [703, 370] width 369 height 106
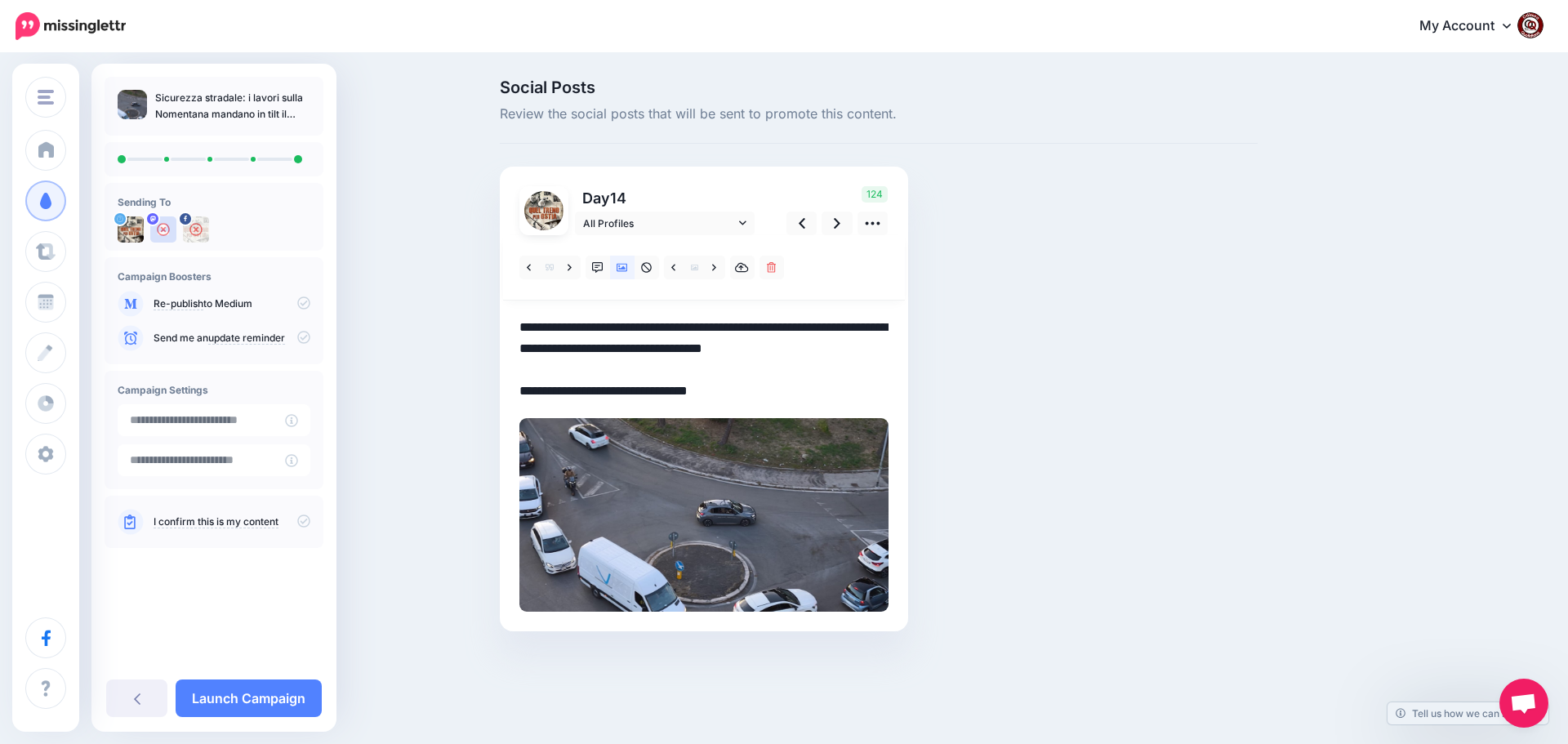
drag, startPoint x: 736, startPoint y: 391, endPoint x: 487, endPoint y: 326, distance: 257.3
click at [488, 326] on div "Social Posts Review the social posts that will be sent to promote this content.…" at bounding box center [879, 379] width 782 height 601
paste textarea "**********"
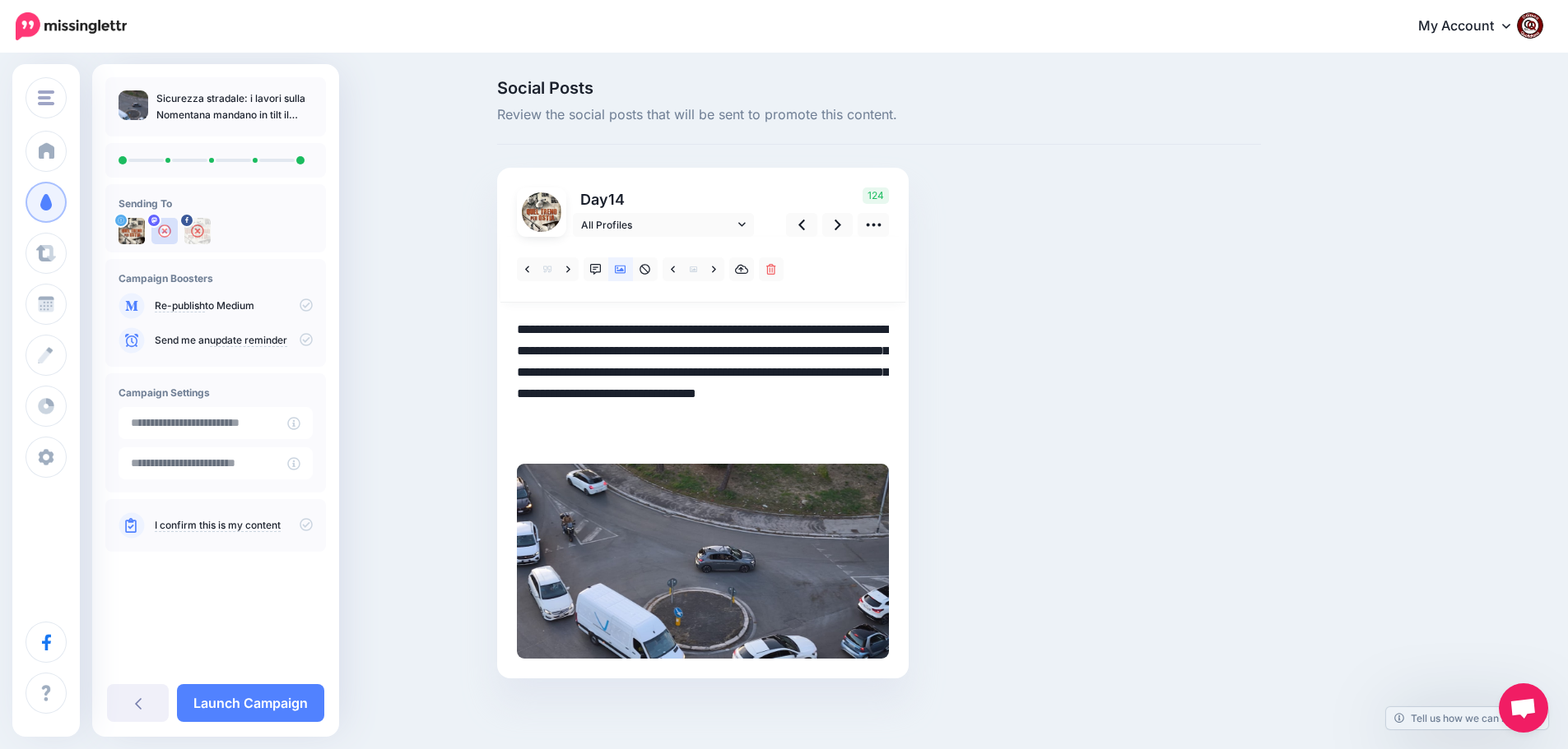
drag, startPoint x: 593, startPoint y: 392, endPoint x: 581, endPoint y: 392, distance: 12.0
click at [581, 392] on textarea "**********" at bounding box center [702, 383] width 372 height 129
type textarea "**********"
click at [841, 229] on icon at bounding box center [838, 224] width 7 height 10
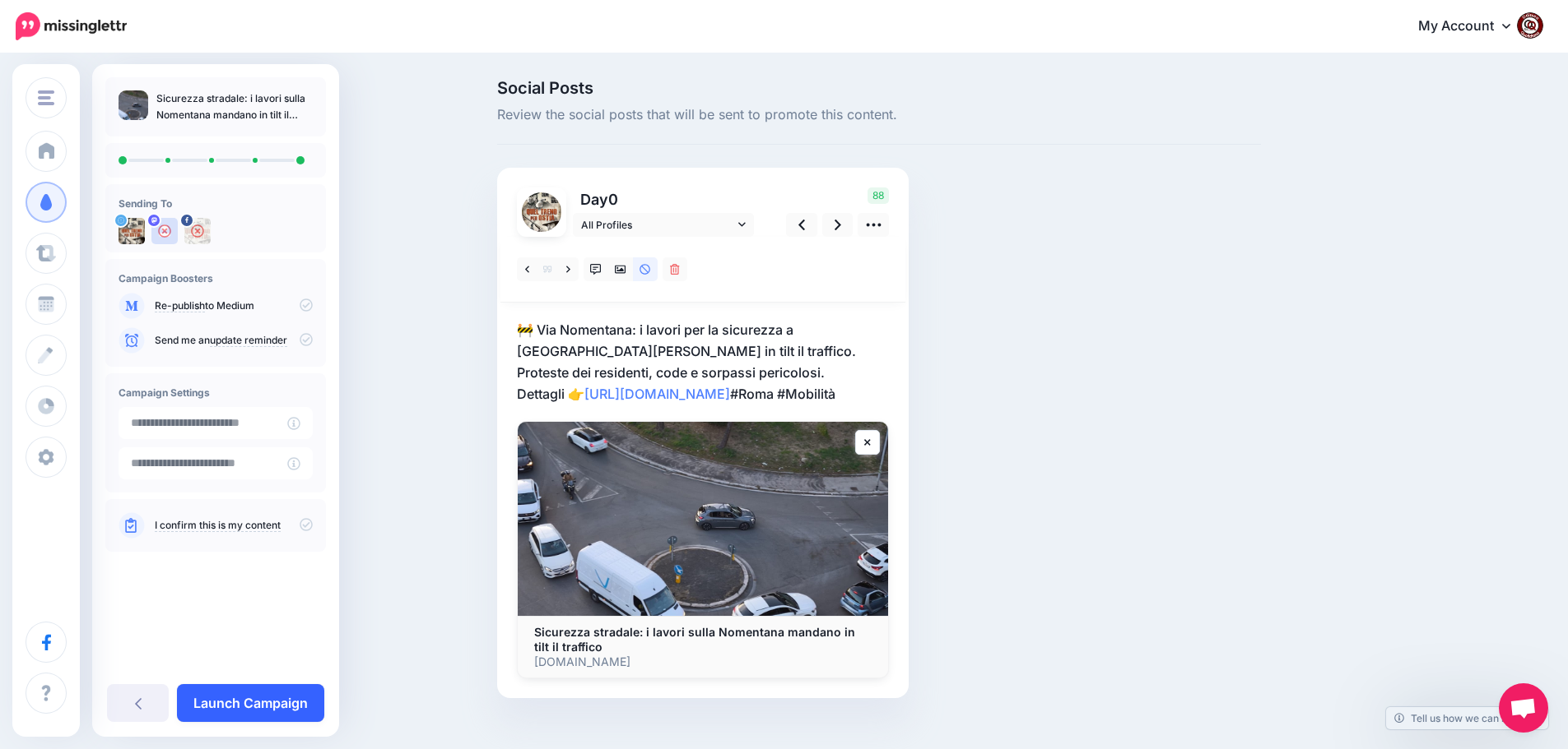
click at [260, 692] on link "Launch Campaign" at bounding box center [250, 704] width 147 height 38
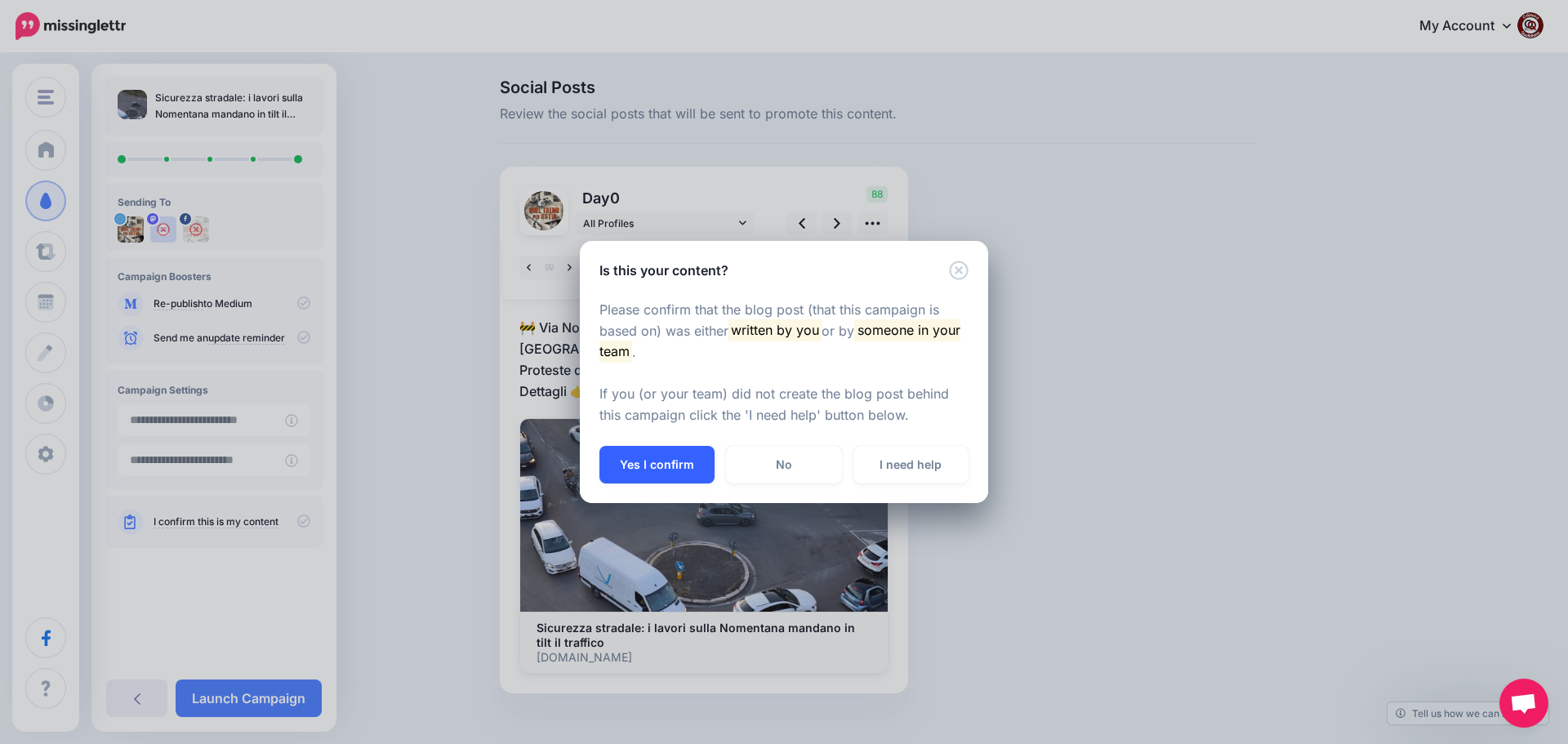
click at [653, 458] on button "Yes I confirm" at bounding box center [657, 465] width 115 height 38
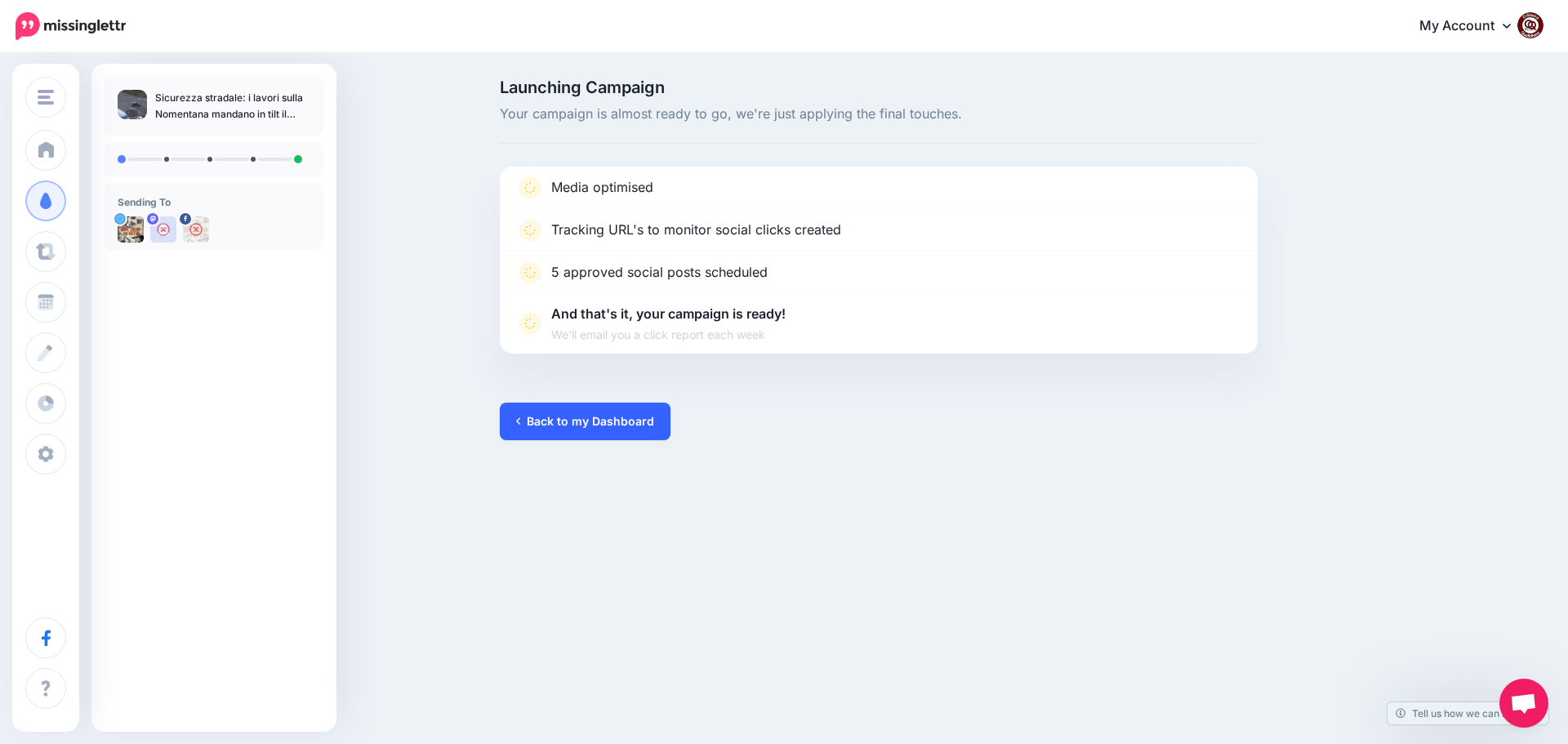
click at [575, 417] on link "Back to my Dashboard" at bounding box center [586, 421] width 171 height 38
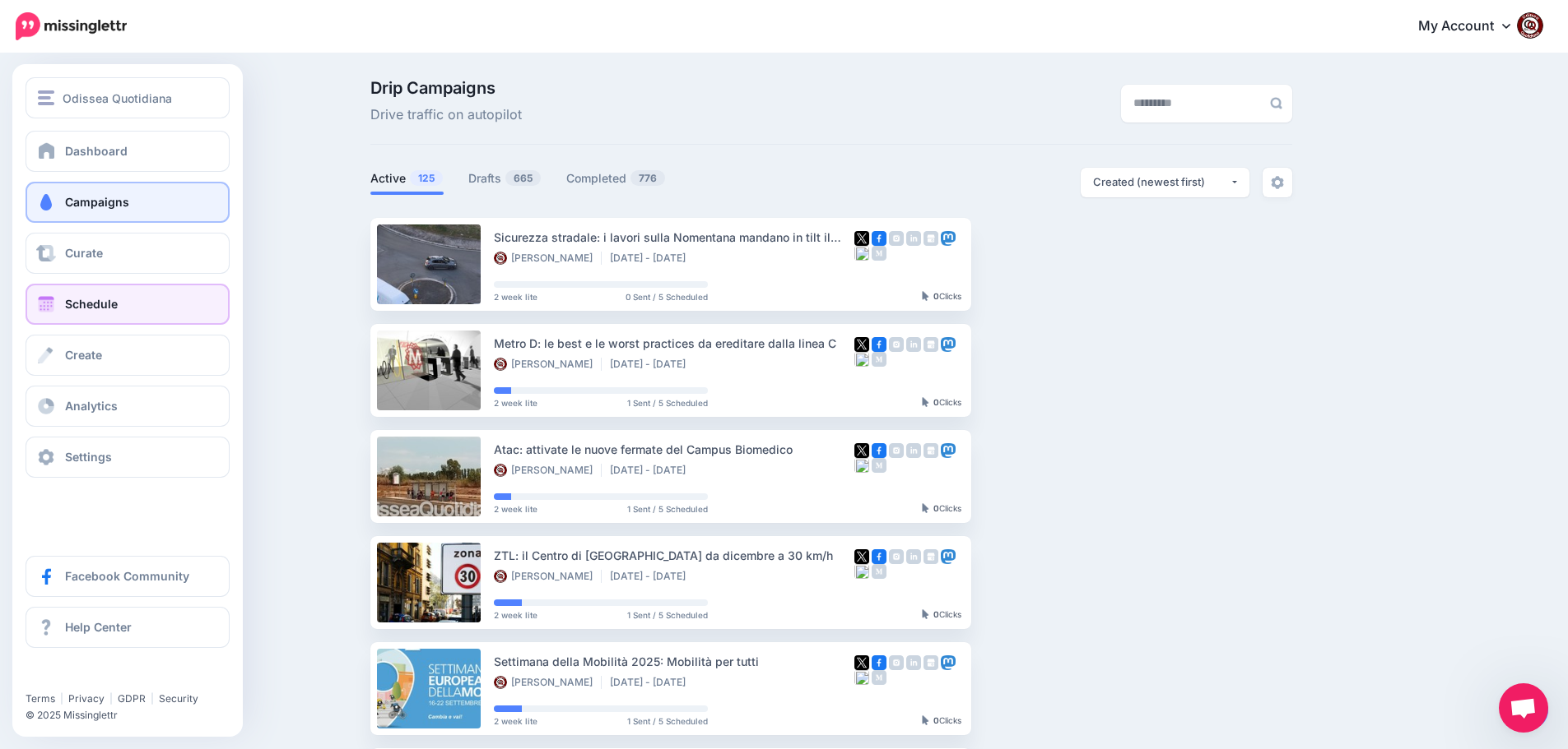
click at [84, 305] on span "Schedule" at bounding box center [92, 304] width 53 height 14
